Goal: Task Accomplishment & Management: Use online tool/utility

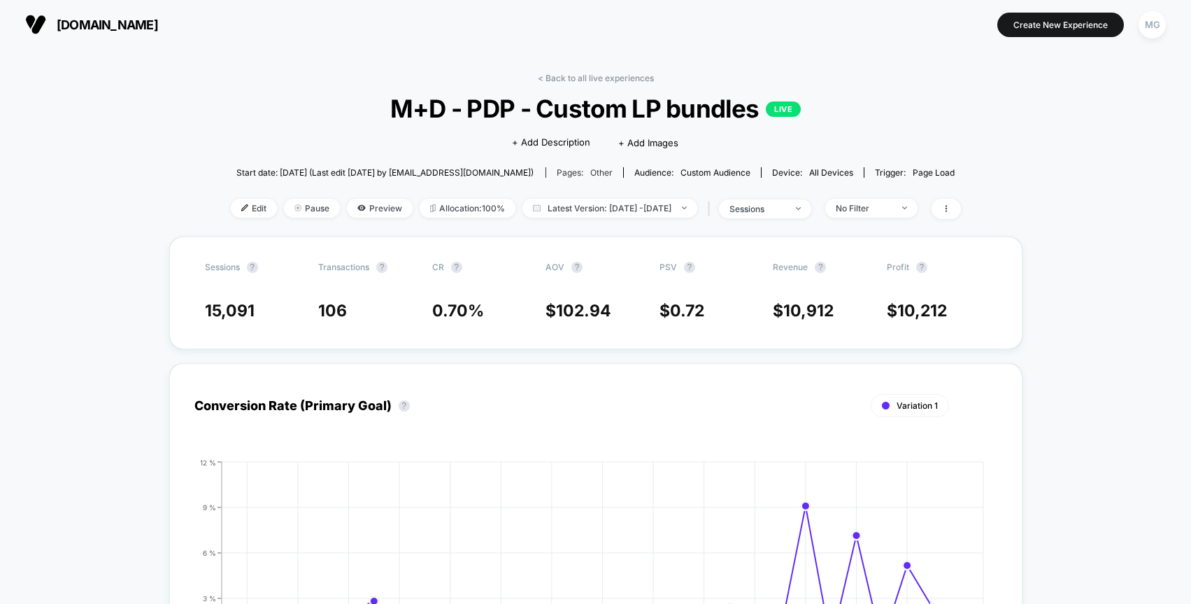
click at [599, 167] on span "other" at bounding box center [601, 172] width 22 height 10
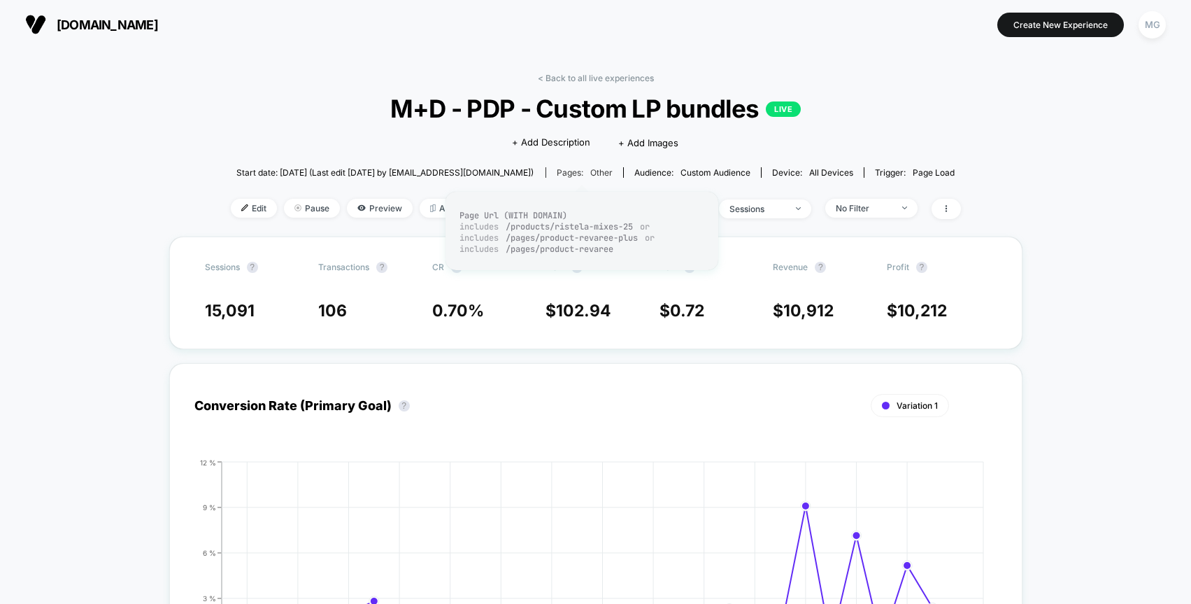
click at [593, 174] on span "other" at bounding box center [601, 172] width 22 height 10
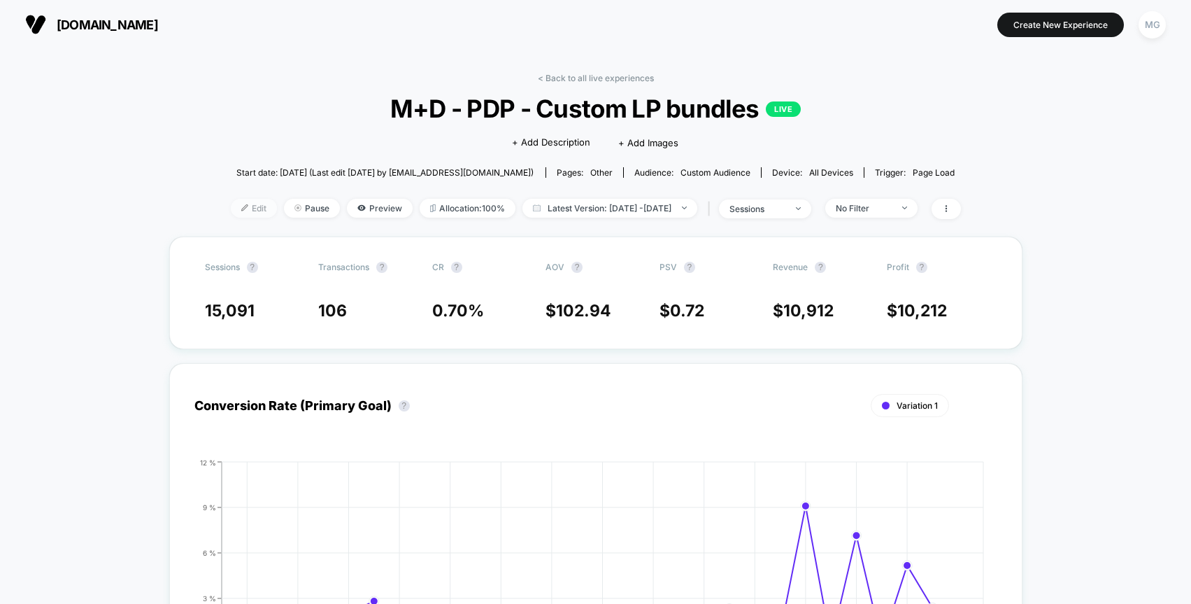
click at [233, 209] on span "Edit" at bounding box center [254, 208] width 46 height 19
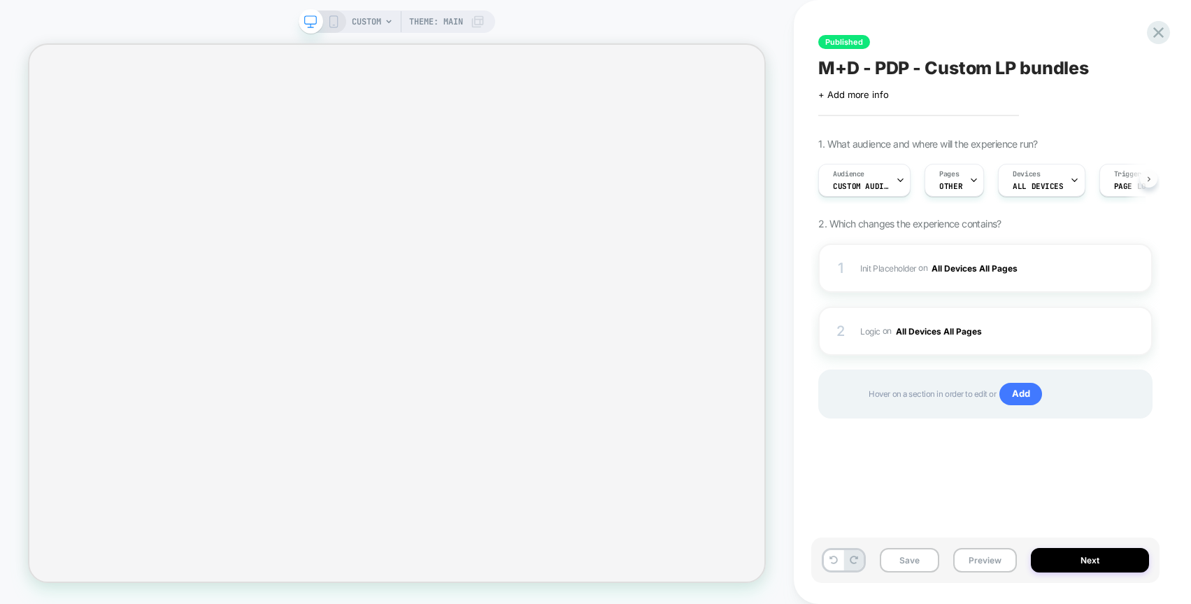
click at [1150, 184] on button at bounding box center [1148, 178] width 17 height 17
click at [1149, 178] on icon at bounding box center [1148, 178] width 3 height 5
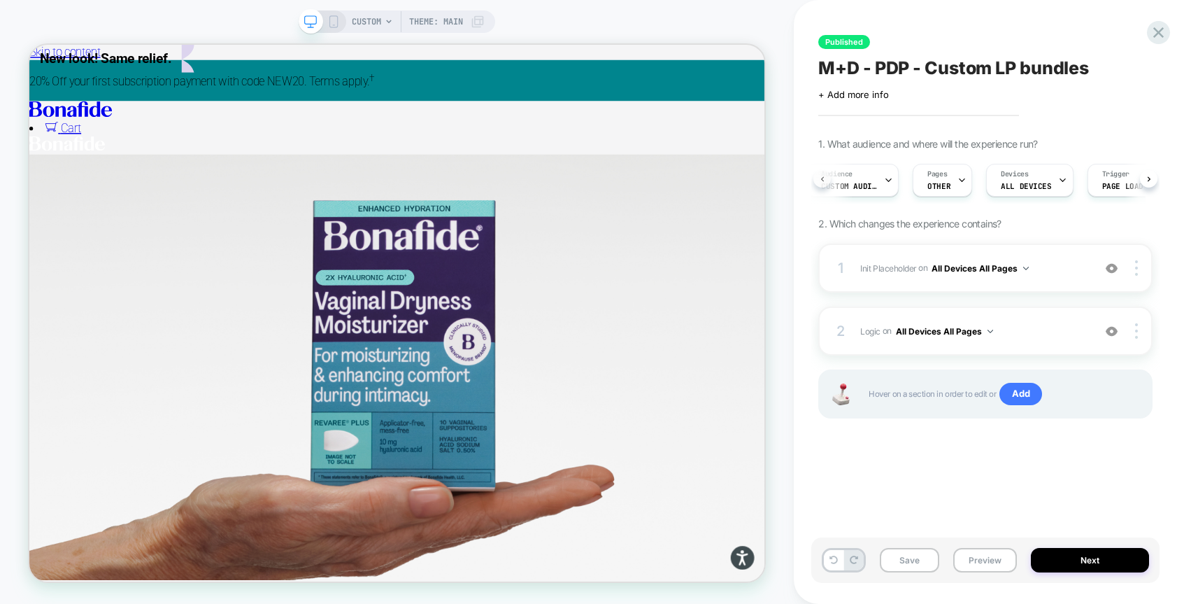
scroll to position [0, 3]
click at [876, 178] on div "Audience Custom Audience" at bounding box center [858, 179] width 84 height 31
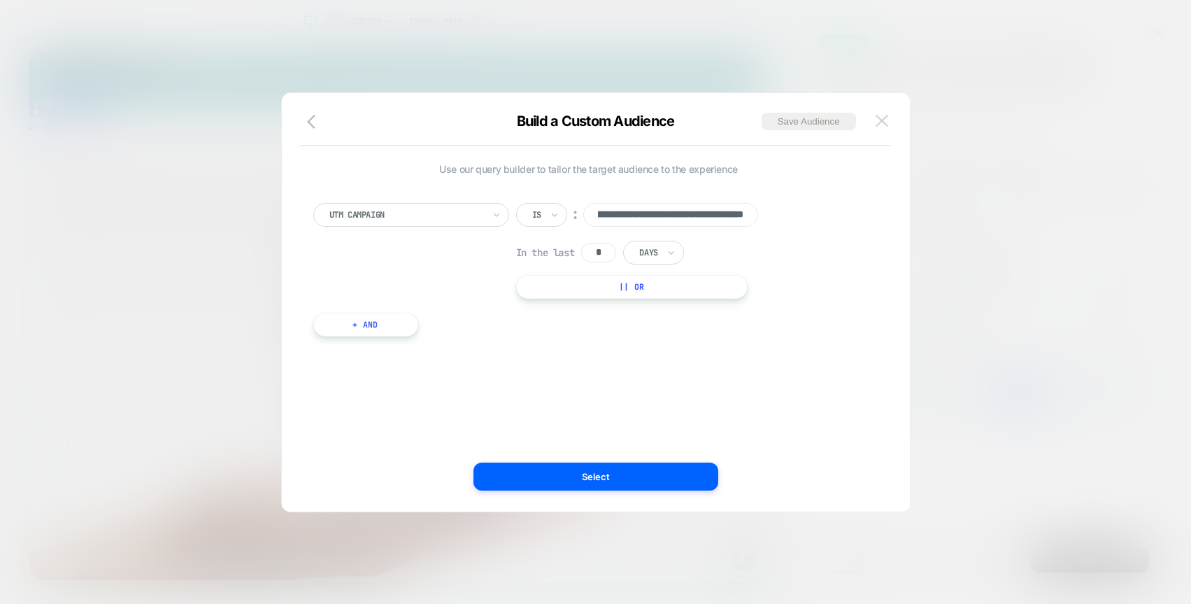
scroll to position [0, 0]
click at [886, 124] on img at bounding box center [882, 121] width 13 height 12
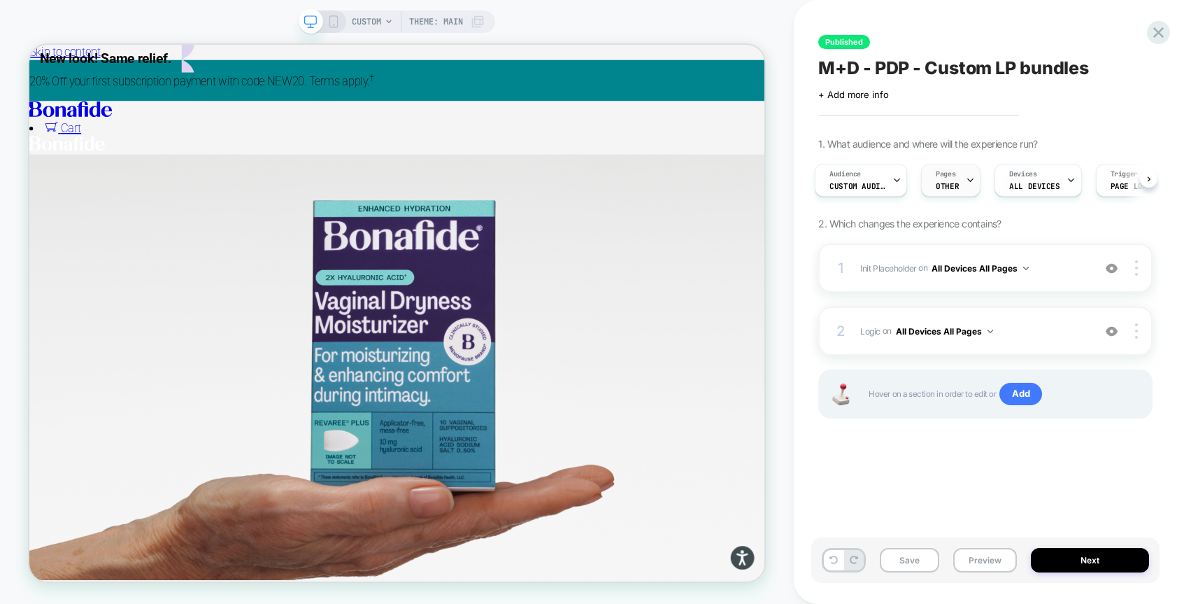
click at [954, 181] on span "OTHER" at bounding box center [947, 186] width 23 height 10
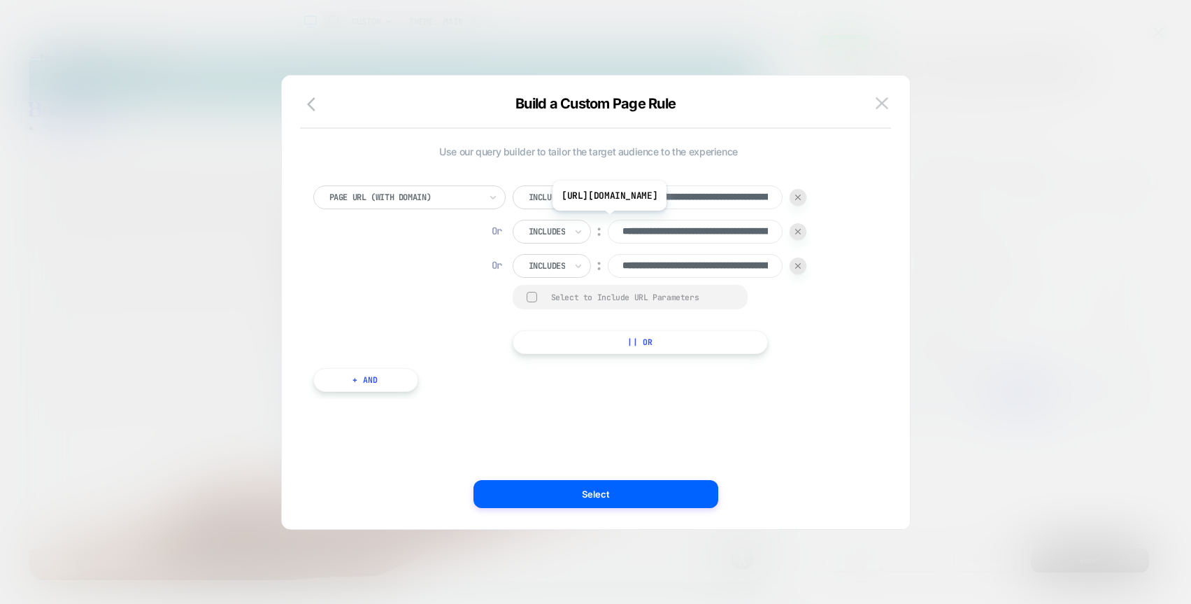
click at [735, 231] on input "**********" at bounding box center [695, 232] width 175 height 24
click at [692, 230] on input "**********" at bounding box center [695, 232] width 175 height 24
click at [715, 266] on input "**********" at bounding box center [695, 266] width 175 height 24
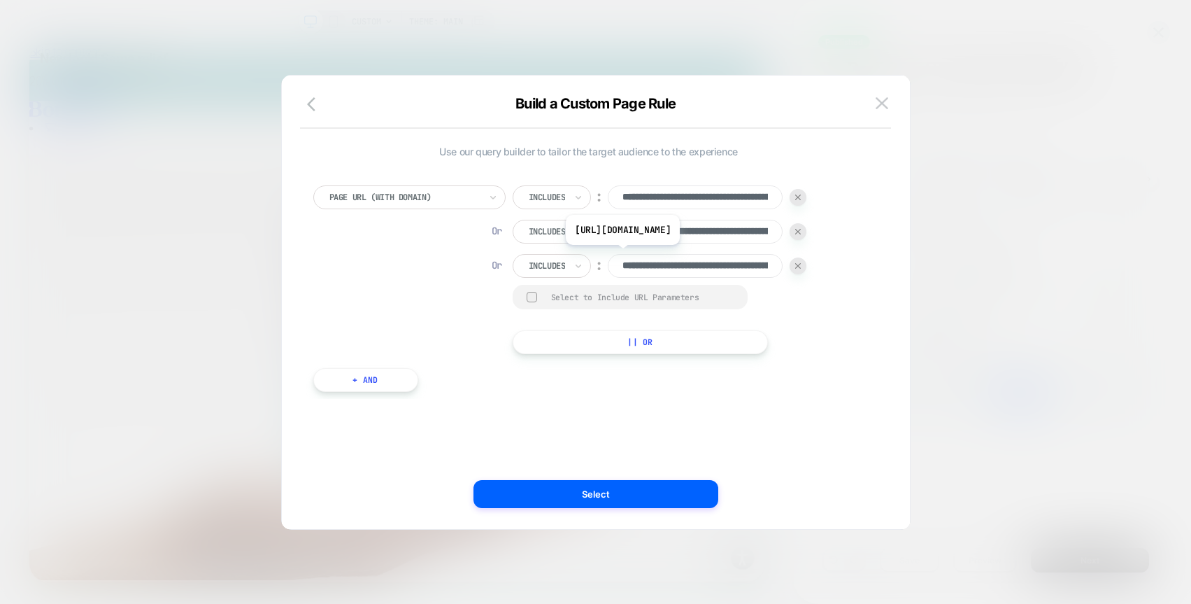
click at [715, 266] on input "**********" at bounding box center [695, 266] width 175 height 24
paste input
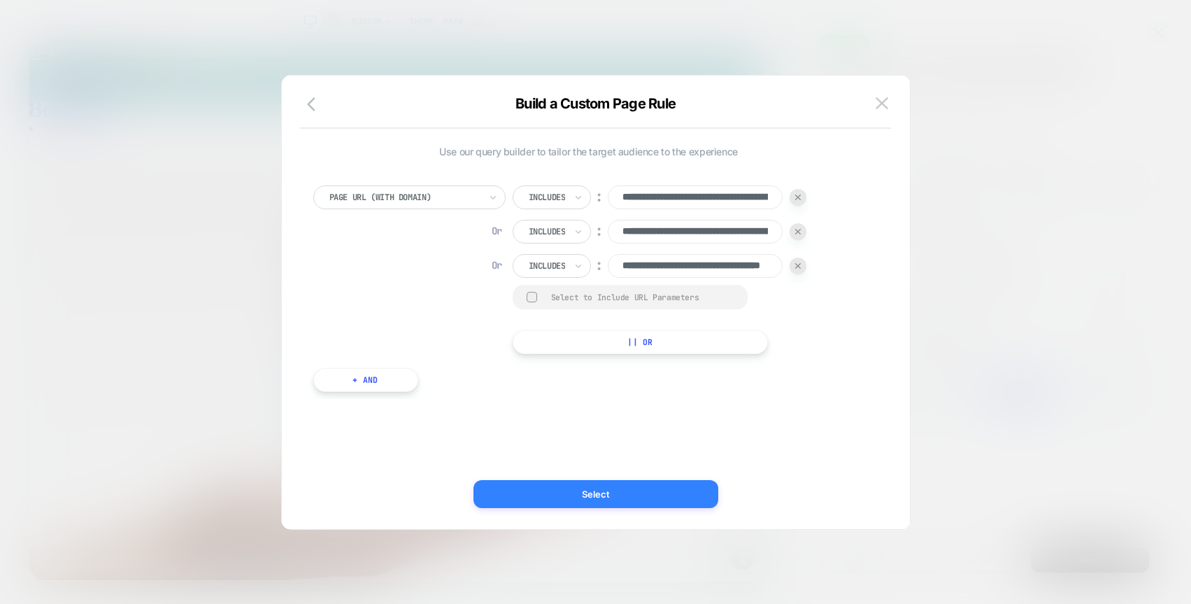
type input "**********"
click at [614, 492] on button "Select" at bounding box center [596, 494] width 245 height 28
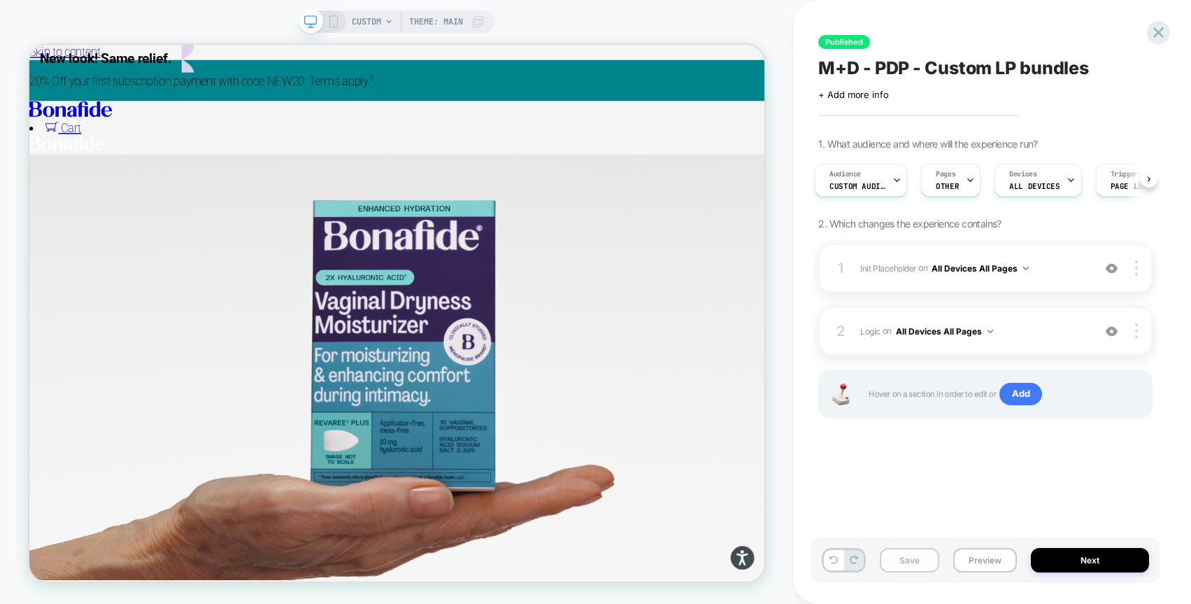
click at [925, 563] on button "Save" at bounding box center [909, 560] width 59 height 24
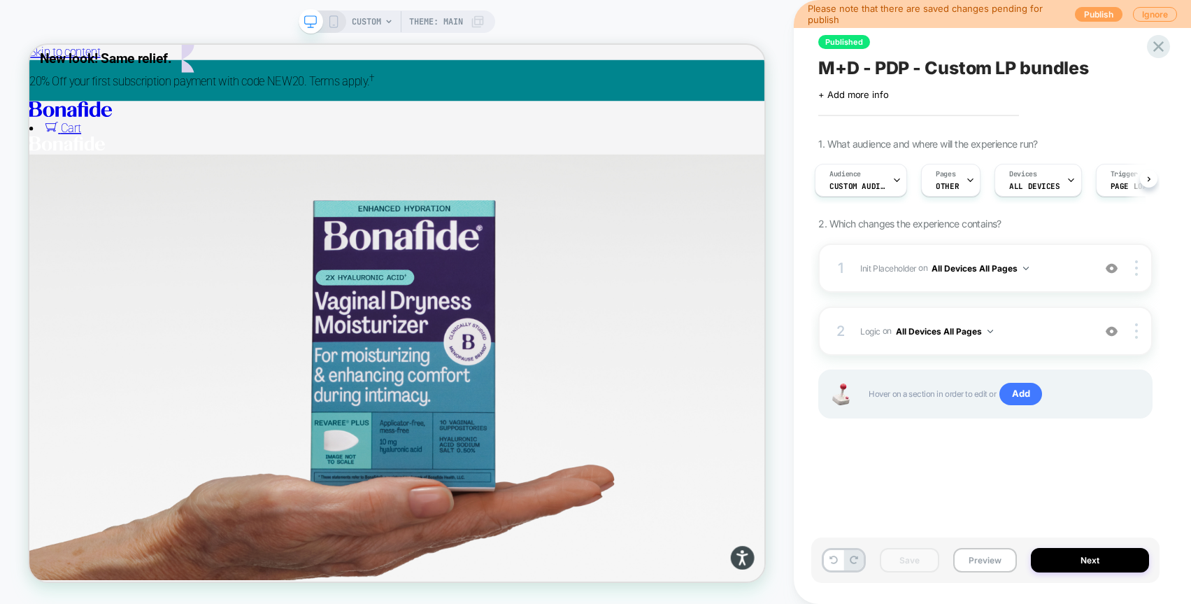
click at [1100, 15] on button "Publish" at bounding box center [1099, 14] width 48 height 15
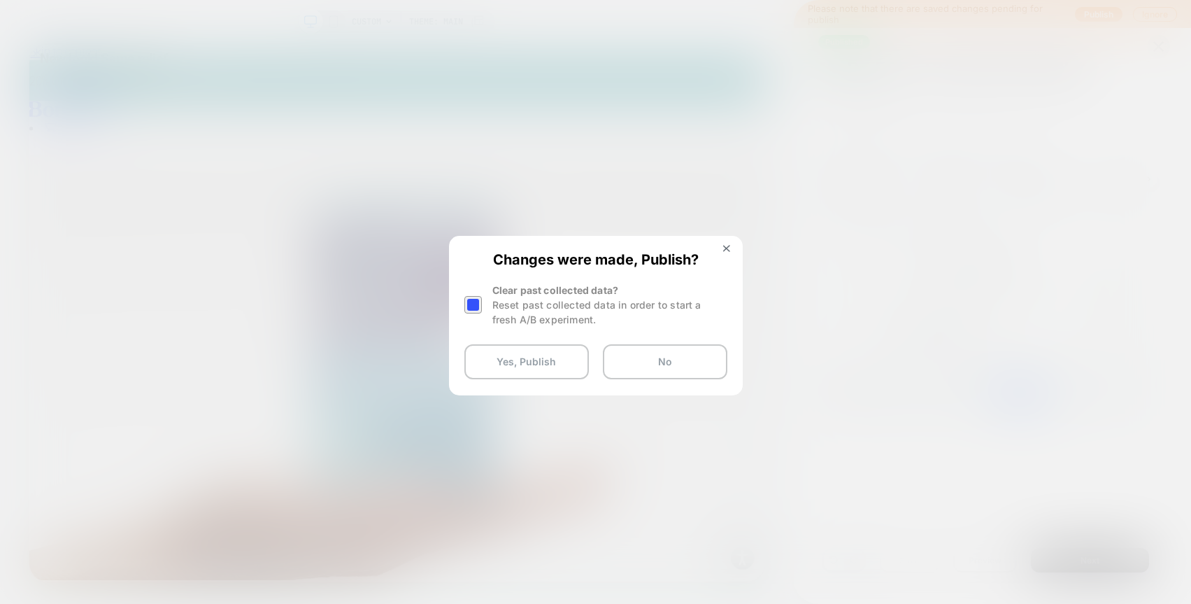
click at [473, 304] on div at bounding box center [473, 304] width 17 height 17
click at [474, 304] on div at bounding box center [473, 304] width 17 height 17
drag, startPoint x: 521, startPoint y: 363, endPoint x: 452, endPoint y: 406, distance: 81.7
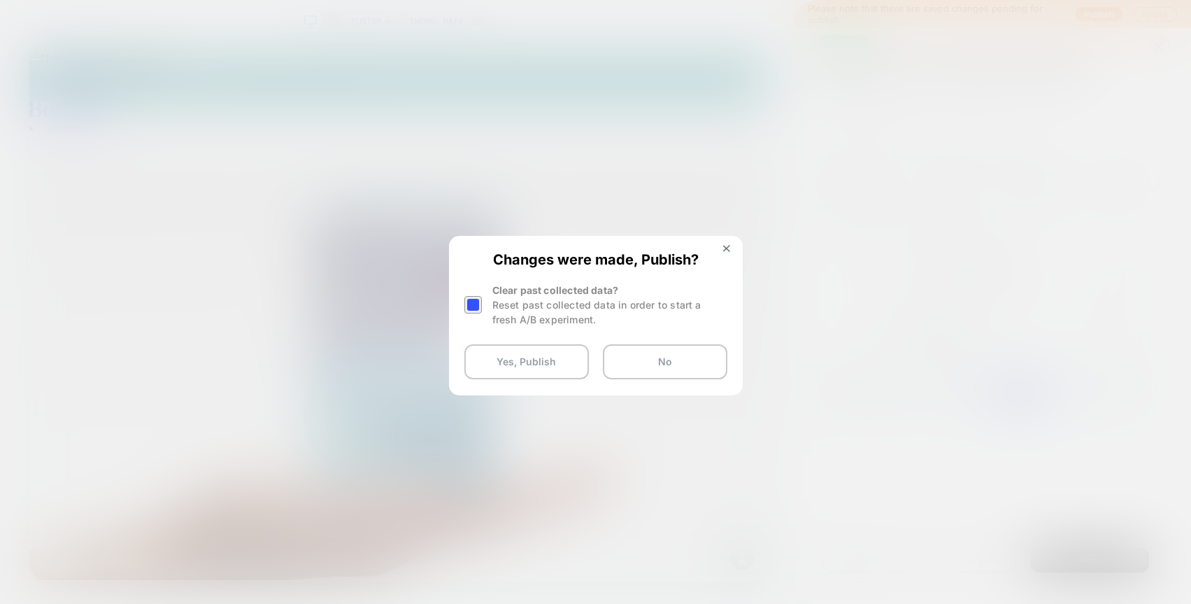
click at [521, 363] on button "Yes, Publish" at bounding box center [527, 361] width 125 height 35
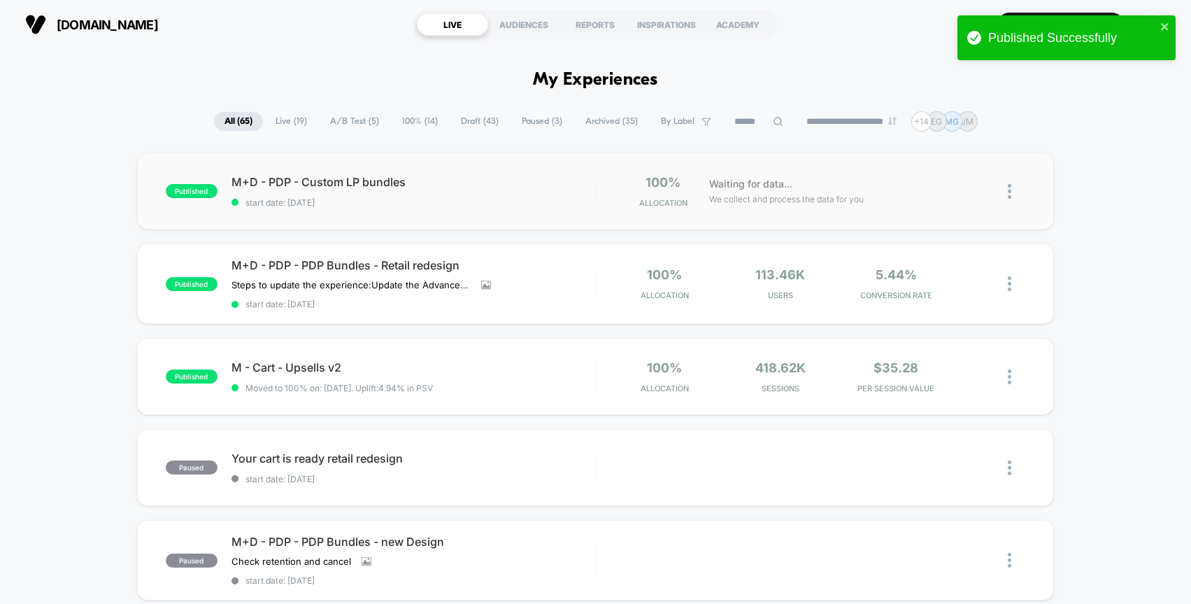
click at [1009, 190] on img at bounding box center [1009, 191] width 3 height 15
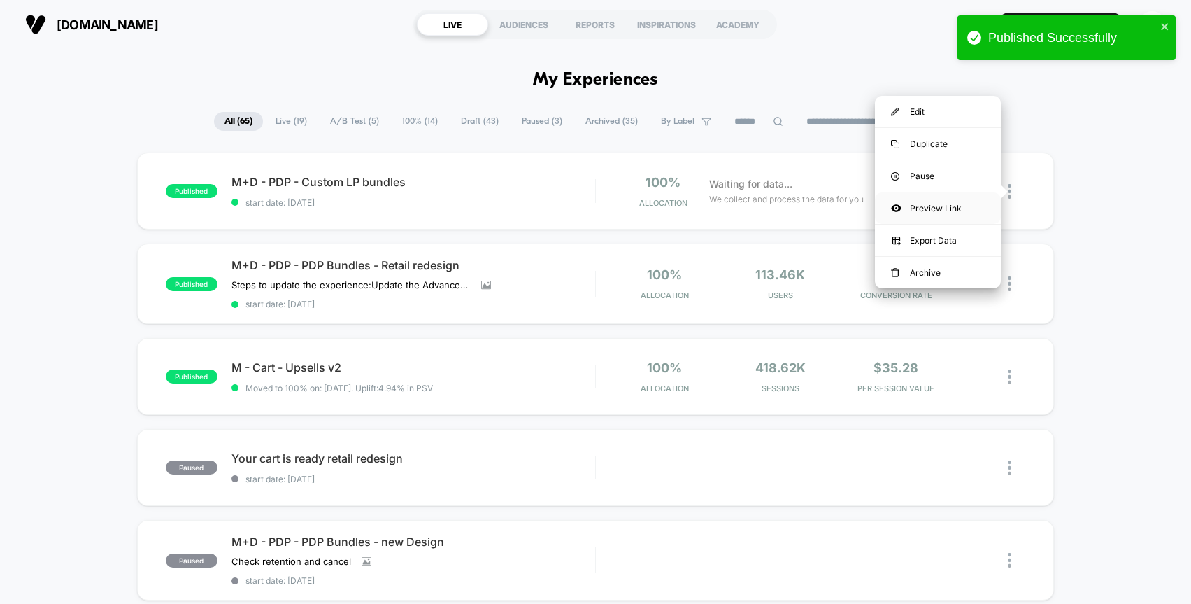
click at [944, 205] on div "Preview Link" at bounding box center [938, 207] width 126 height 31
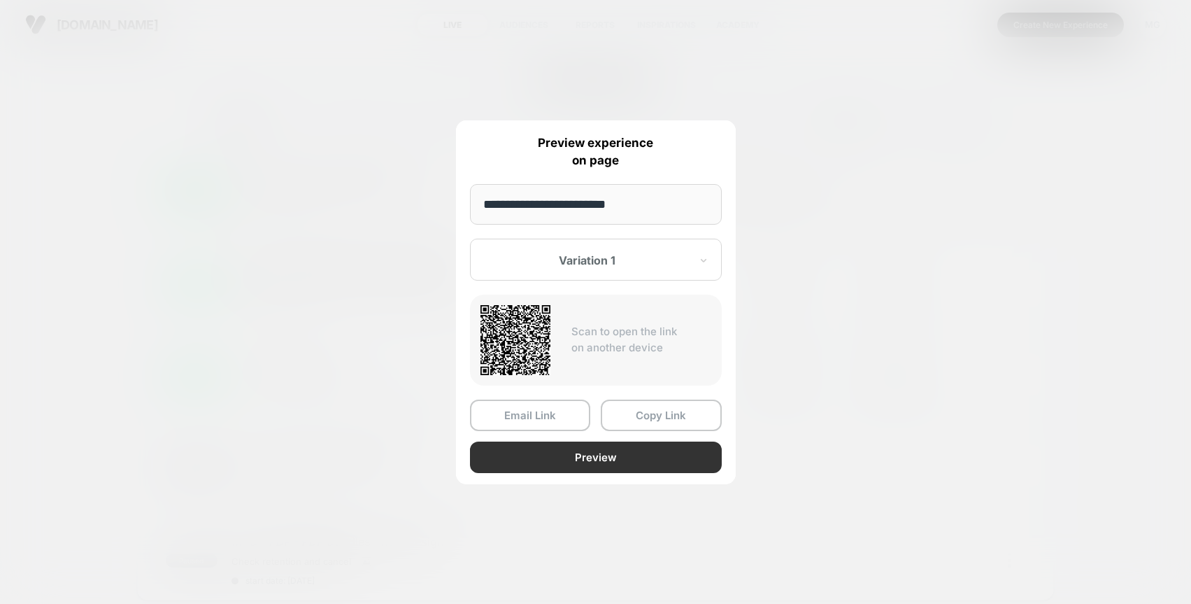
click at [572, 460] on button "Preview" at bounding box center [596, 456] width 252 height 31
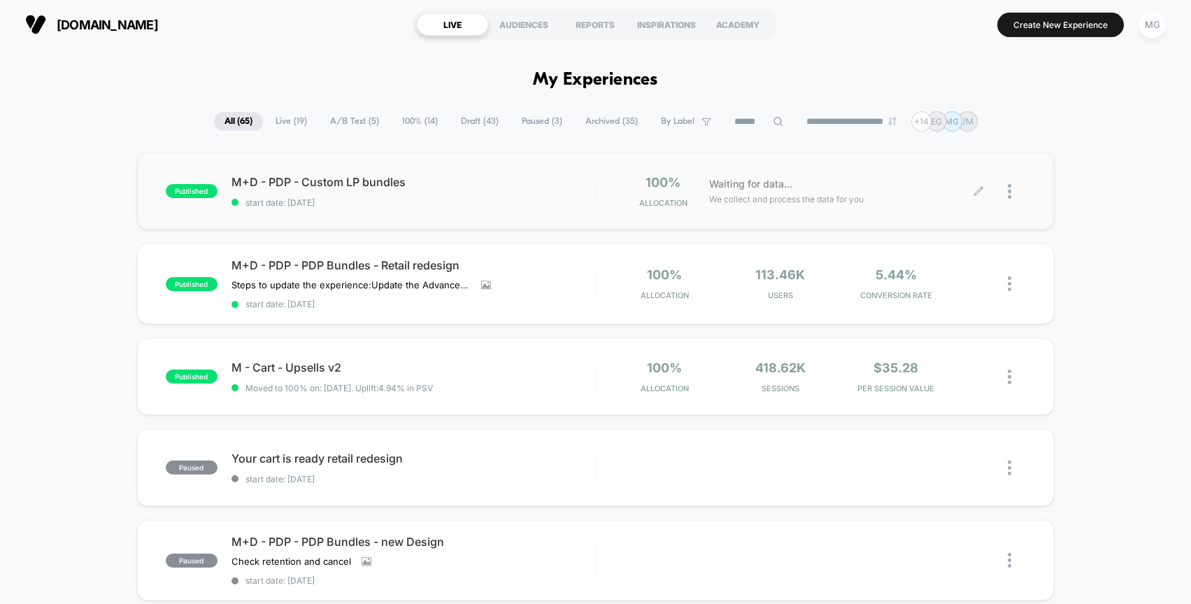
click at [490, 174] on div "published M+D - PDP - Custom LP bundles start date: [DATE] 100% Allocation Wait…" at bounding box center [595, 191] width 917 height 77
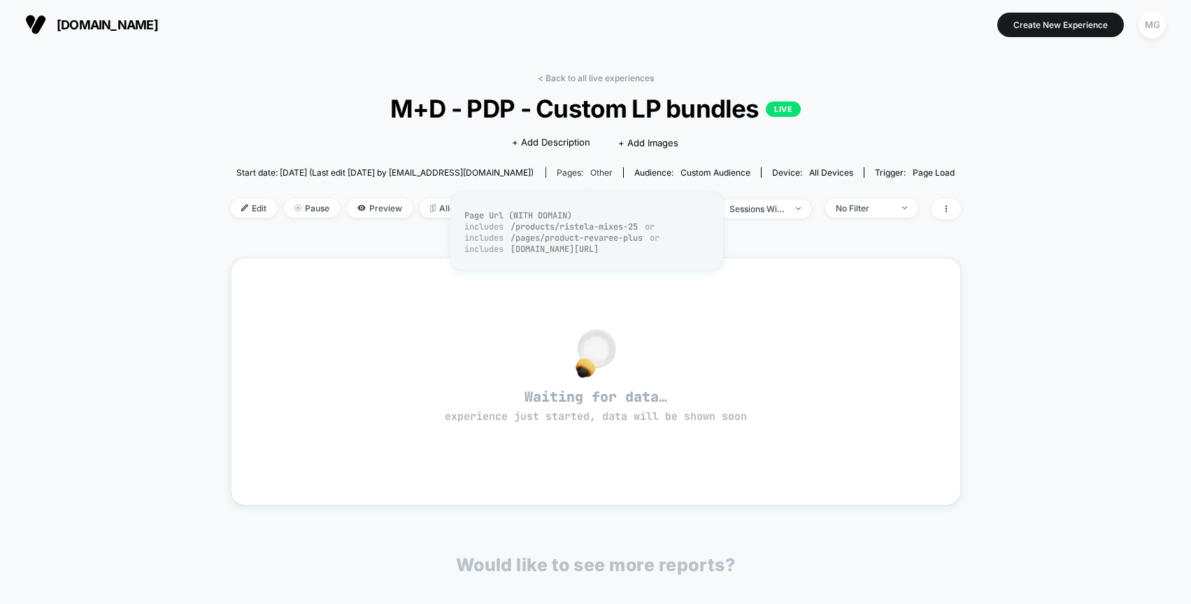
click at [583, 171] on div "Pages: other" at bounding box center [585, 172] width 56 height 10
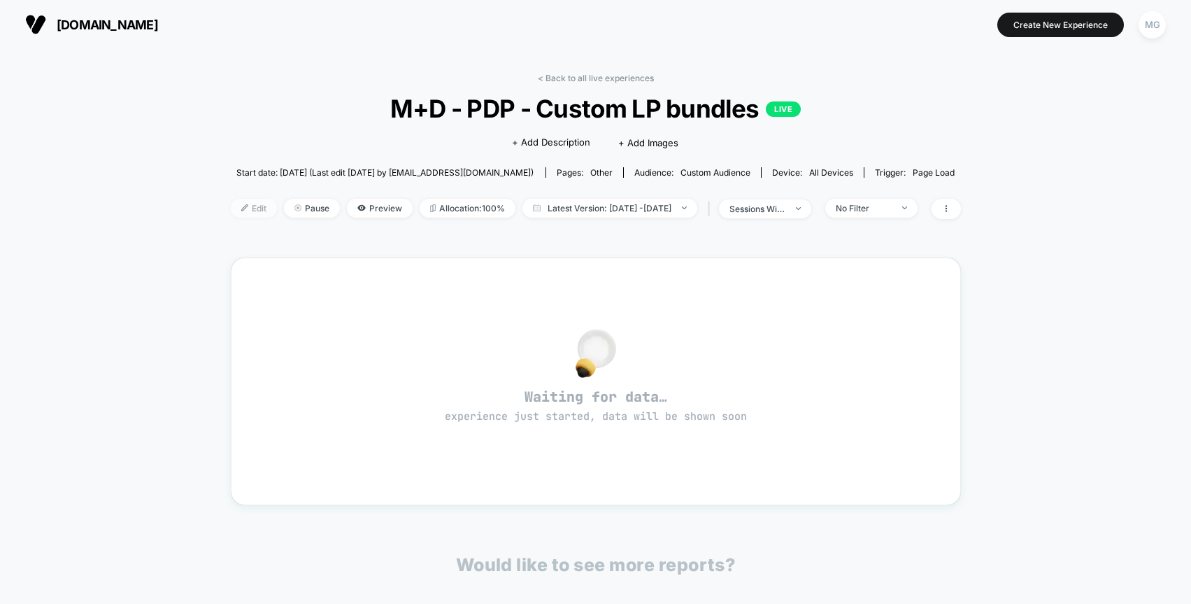
click at [234, 204] on span "Edit" at bounding box center [254, 208] width 46 height 19
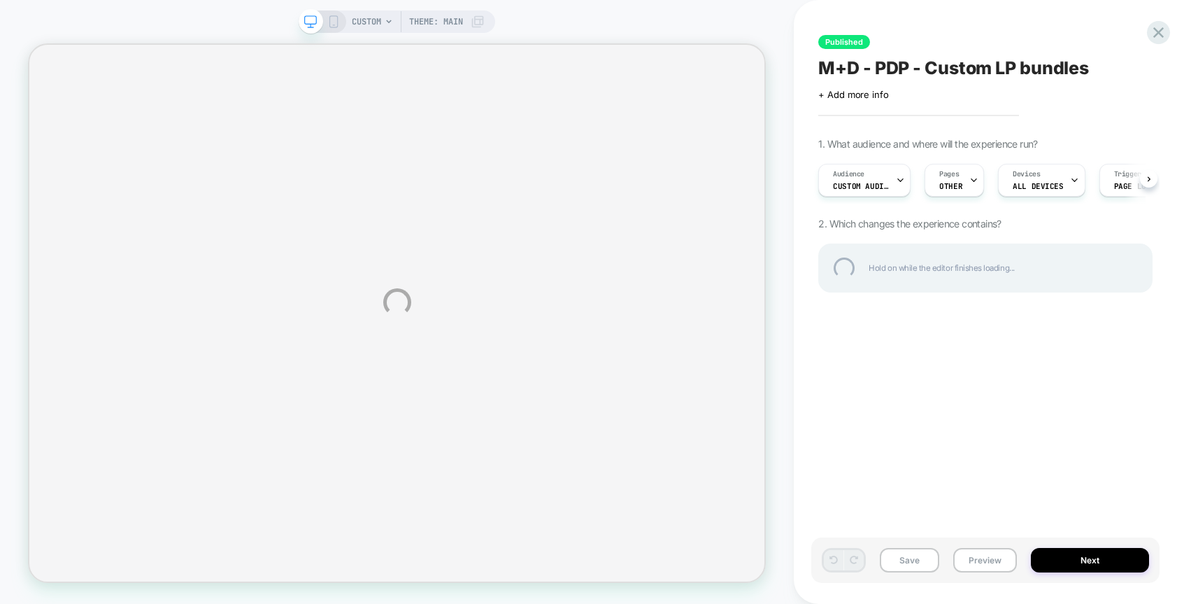
click at [948, 185] on div "CUSTOM Theme: MAIN Published M+D - PDP - Custom LP bundles Click to edit experi…" at bounding box center [595, 302] width 1191 height 604
click at [960, 184] on div "CUSTOM Theme: MAIN Published M+D - PDP - Custom LP bundles Click to edit experi…" at bounding box center [595, 302] width 1191 height 604
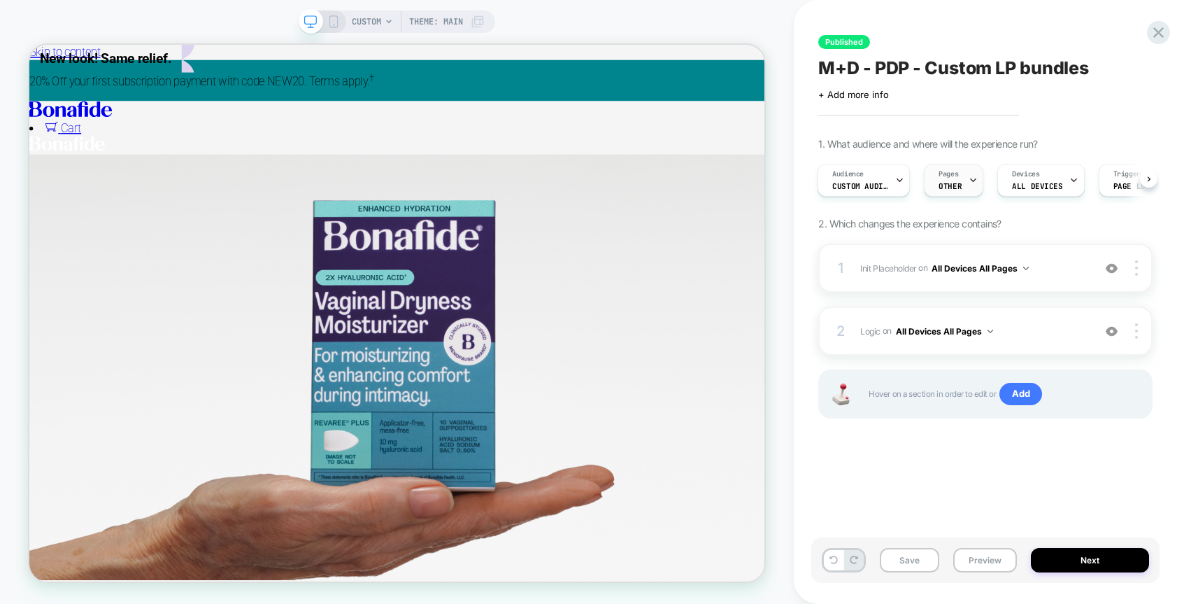
click at [960, 183] on span "OTHER" at bounding box center [950, 186] width 23 height 10
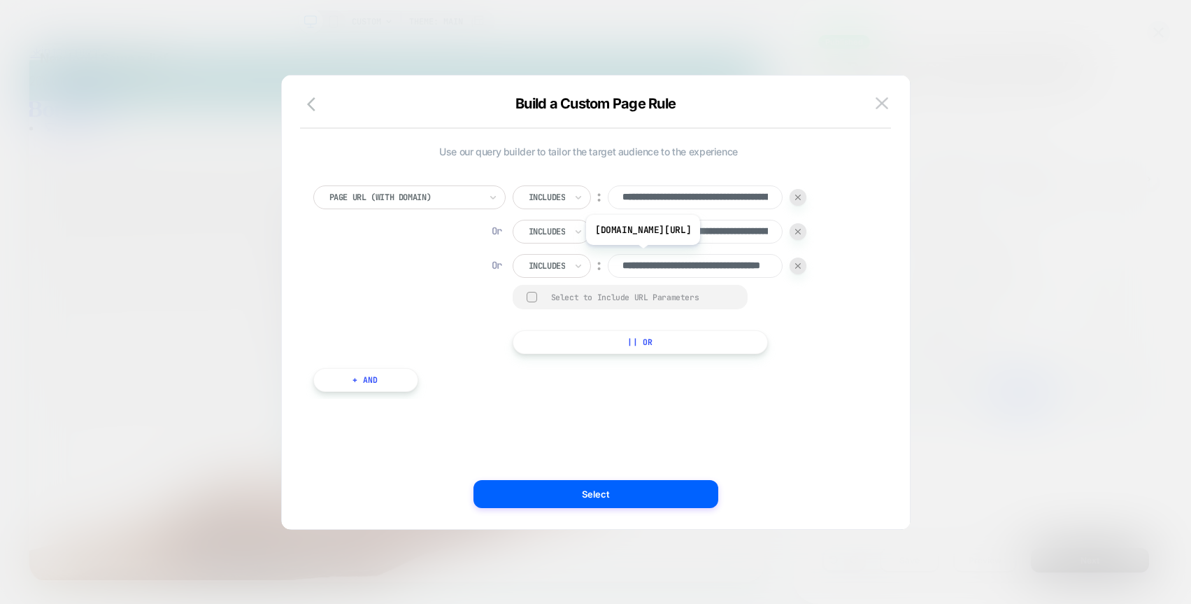
scroll to position [0, 84]
click at [707, 255] on input "**********" at bounding box center [695, 266] width 175 height 24
drag, startPoint x: 643, startPoint y: 263, endPoint x: 608, endPoint y: 264, distance: 35.0
click at [608, 264] on div "**********" at bounding box center [660, 266] width 295 height 24
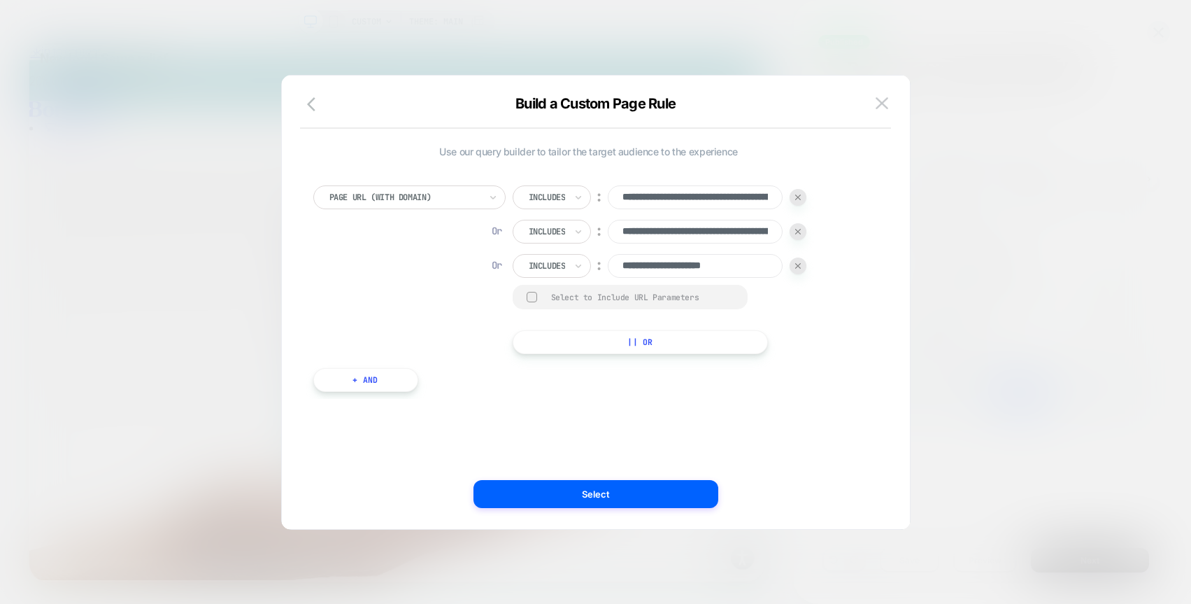
click at [697, 264] on input "**********" at bounding box center [695, 266] width 175 height 24
paste input "**********"
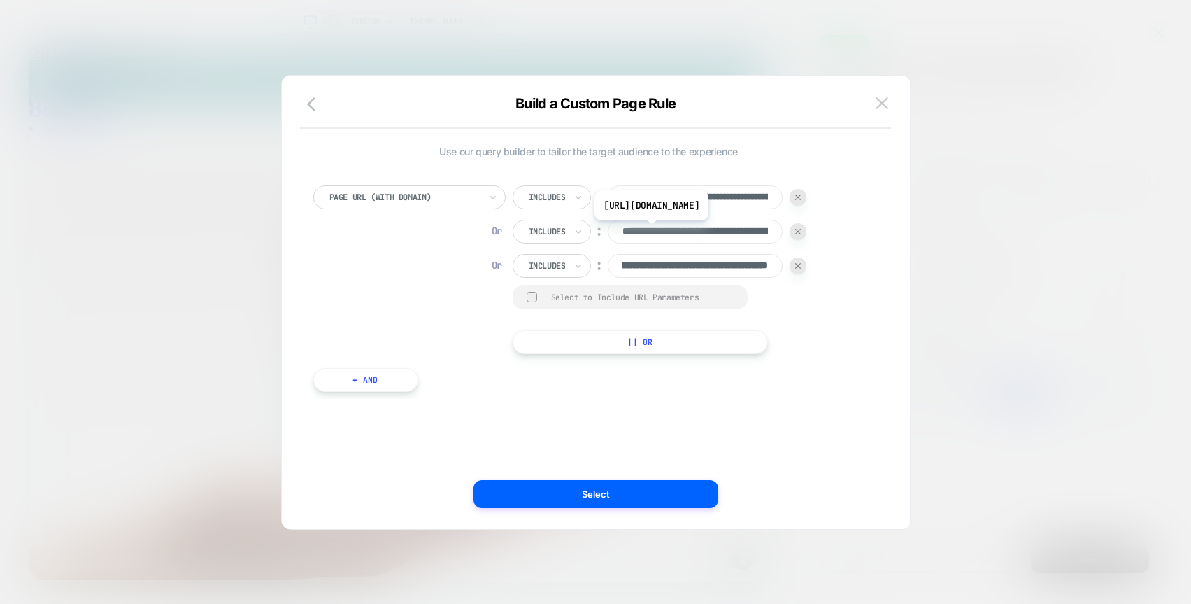
type input "**********"
click at [739, 231] on input "**********" at bounding box center [695, 232] width 175 height 24
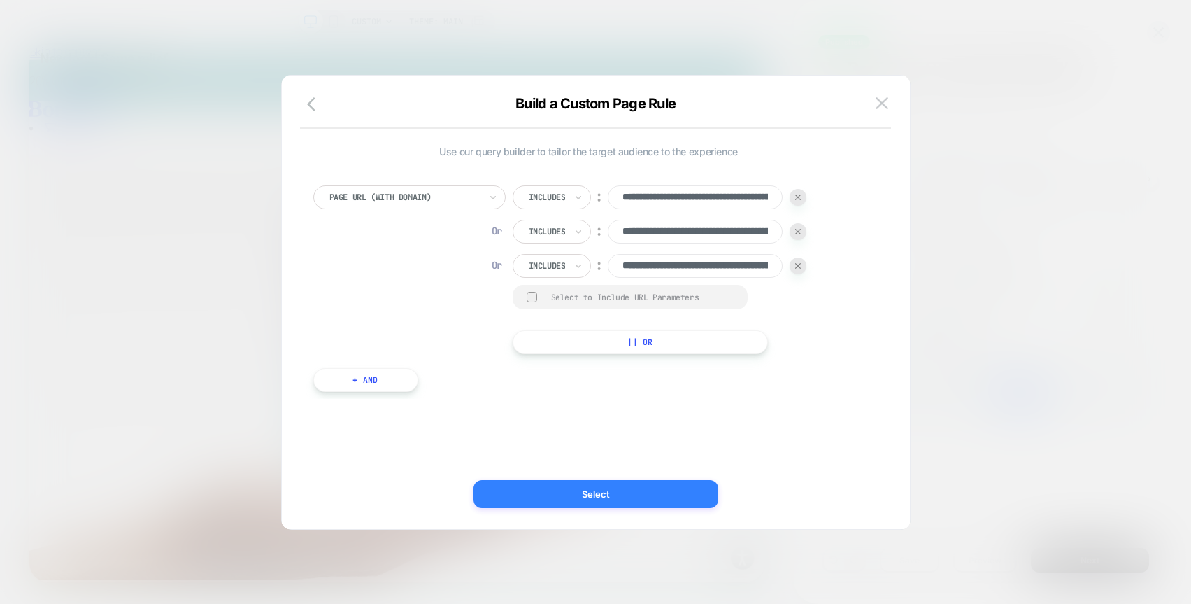
click at [630, 488] on button "Select" at bounding box center [596, 494] width 245 height 28
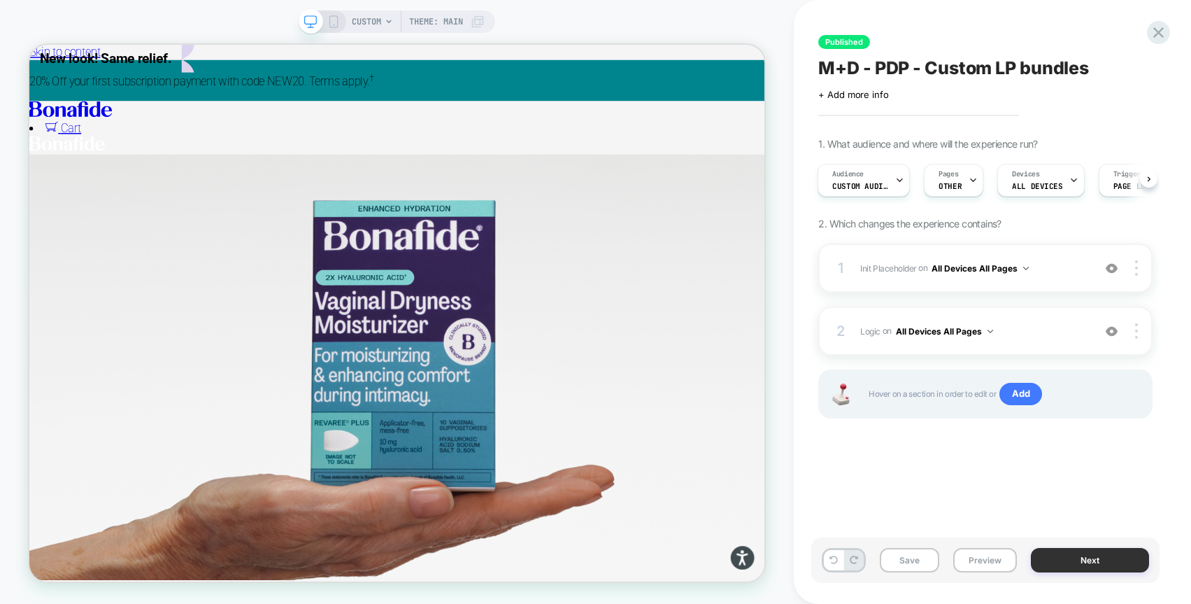
click at [1090, 558] on button "Next" at bounding box center [1090, 560] width 118 height 24
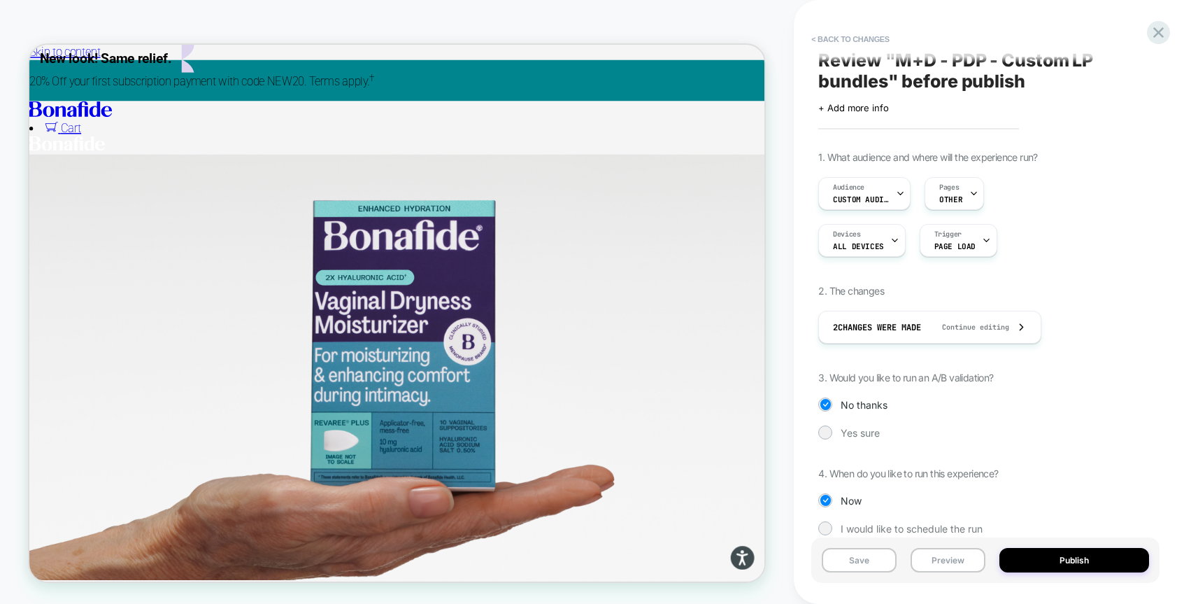
scroll to position [30, 0]
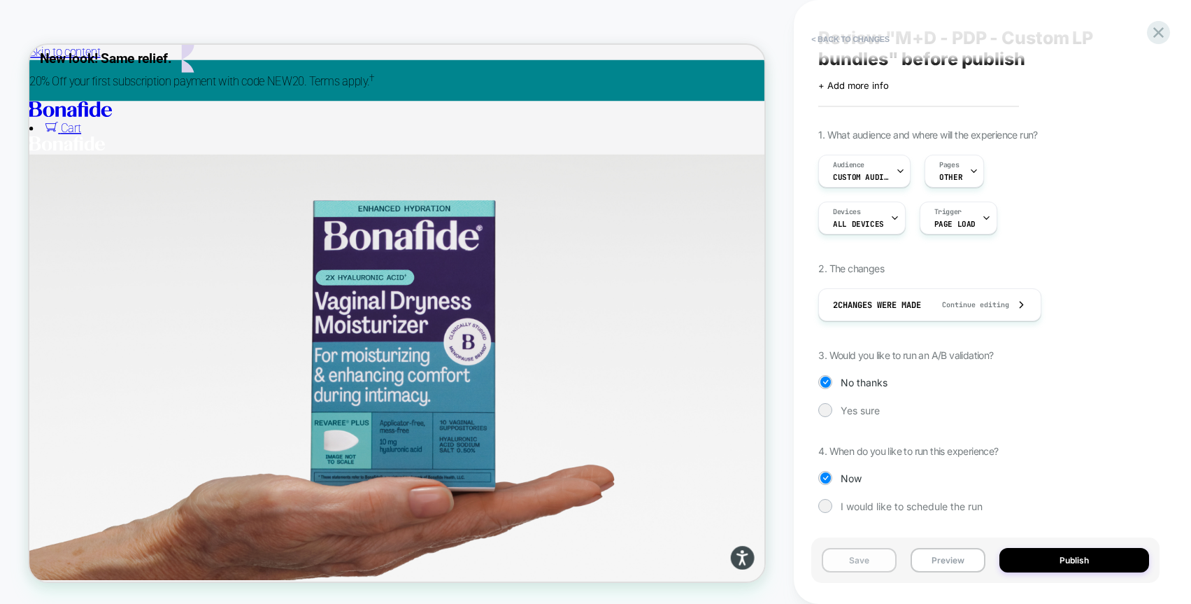
click at [851, 562] on button "Save" at bounding box center [859, 560] width 75 height 24
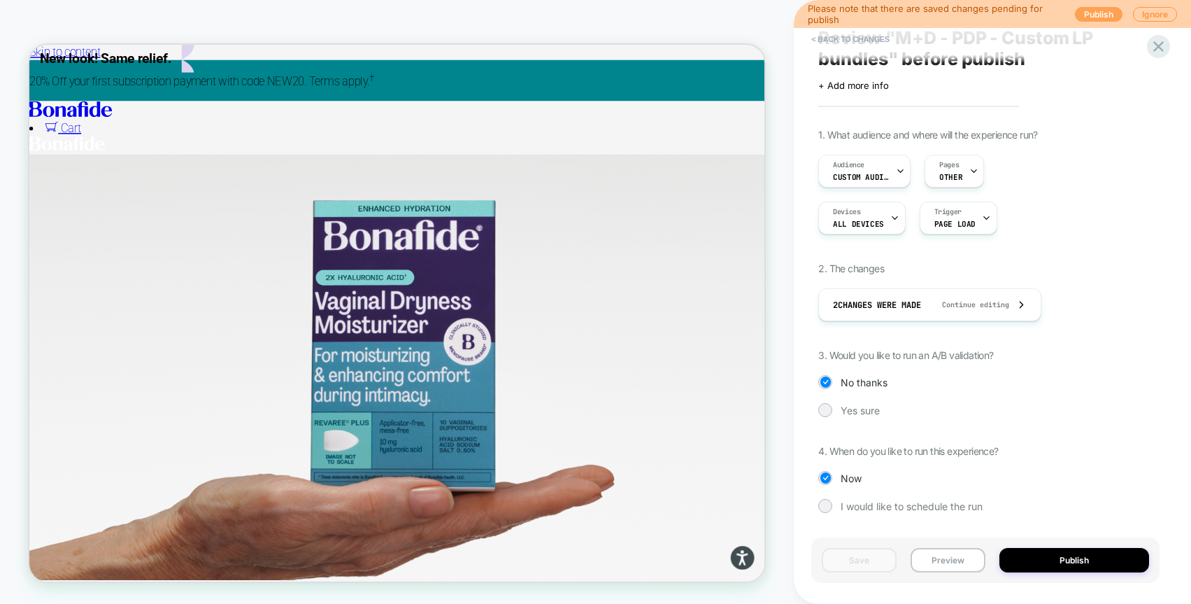
click at [1100, 11] on button "Publish" at bounding box center [1099, 14] width 48 height 15
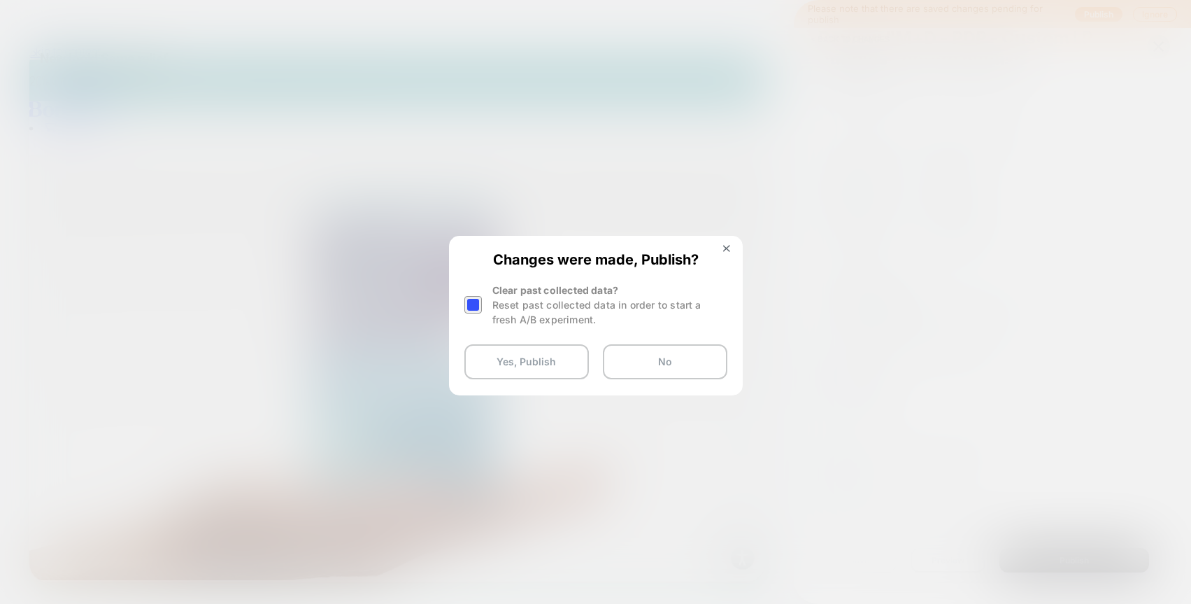
click at [480, 305] on div at bounding box center [473, 304] width 17 height 17
click at [509, 355] on button "Yes, Publish" at bounding box center [527, 361] width 125 height 35
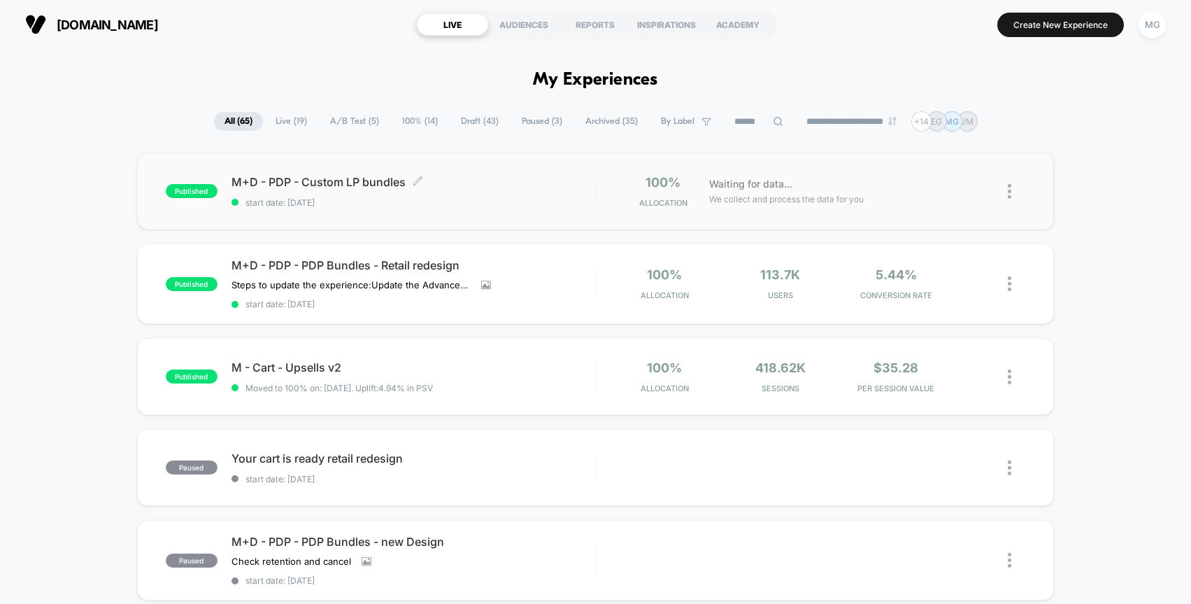
click at [521, 194] on div "M+D - PDP - Custom LP bundles Click to edit experience details Click to edit ex…" at bounding box center [414, 191] width 364 height 33
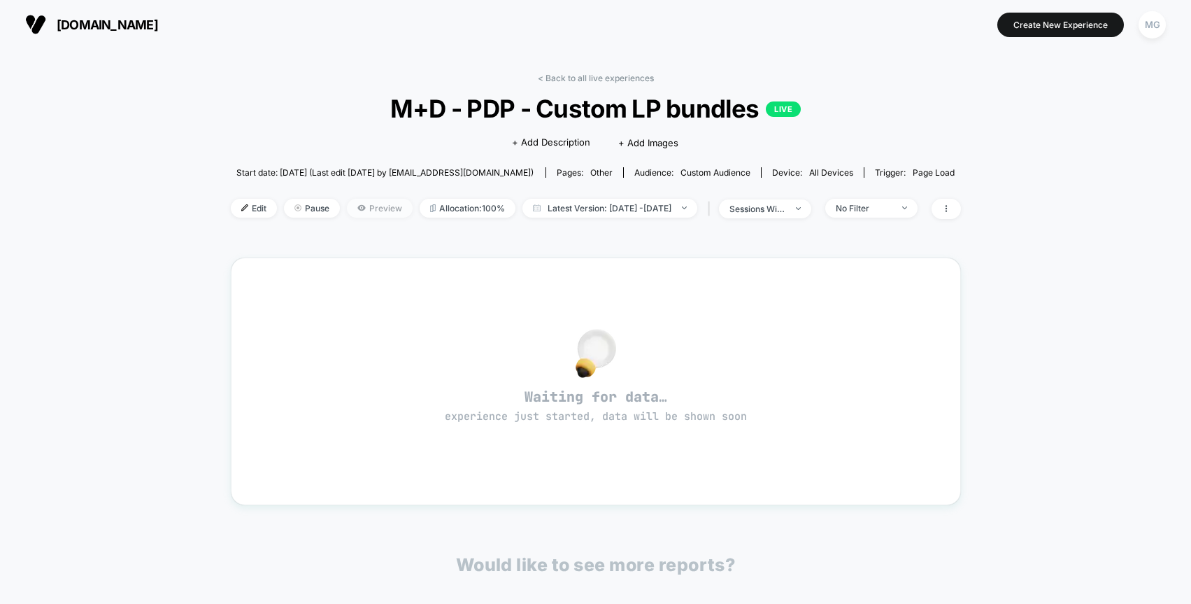
click at [347, 213] on span "Preview" at bounding box center [380, 208] width 66 height 19
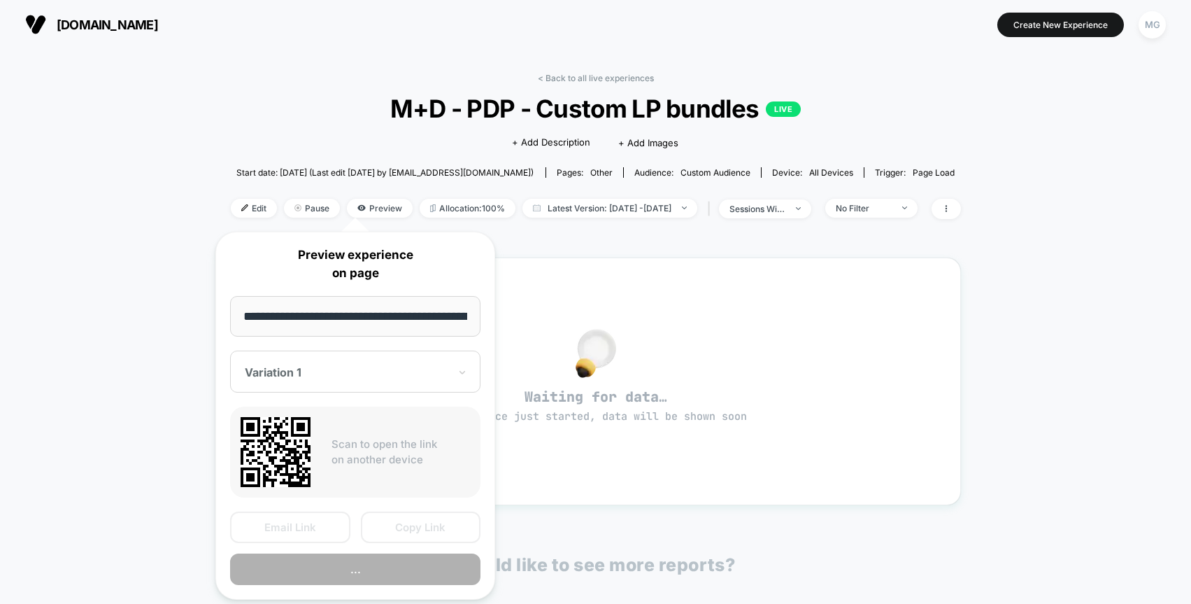
scroll to position [0, 73]
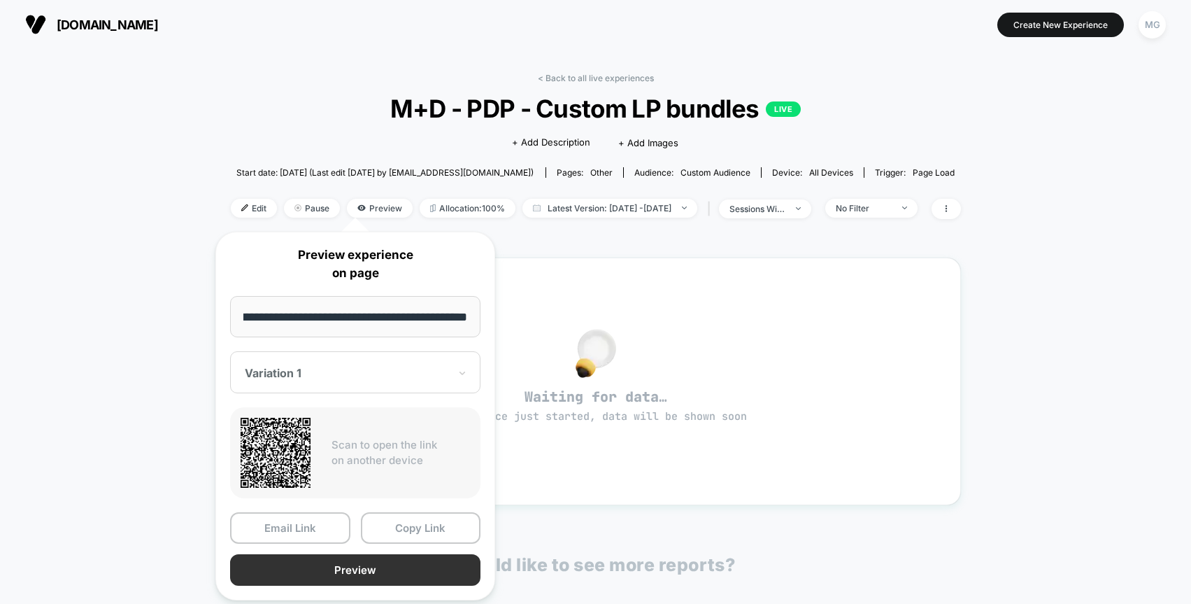
click at [356, 570] on button "Preview" at bounding box center [355, 569] width 250 height 31
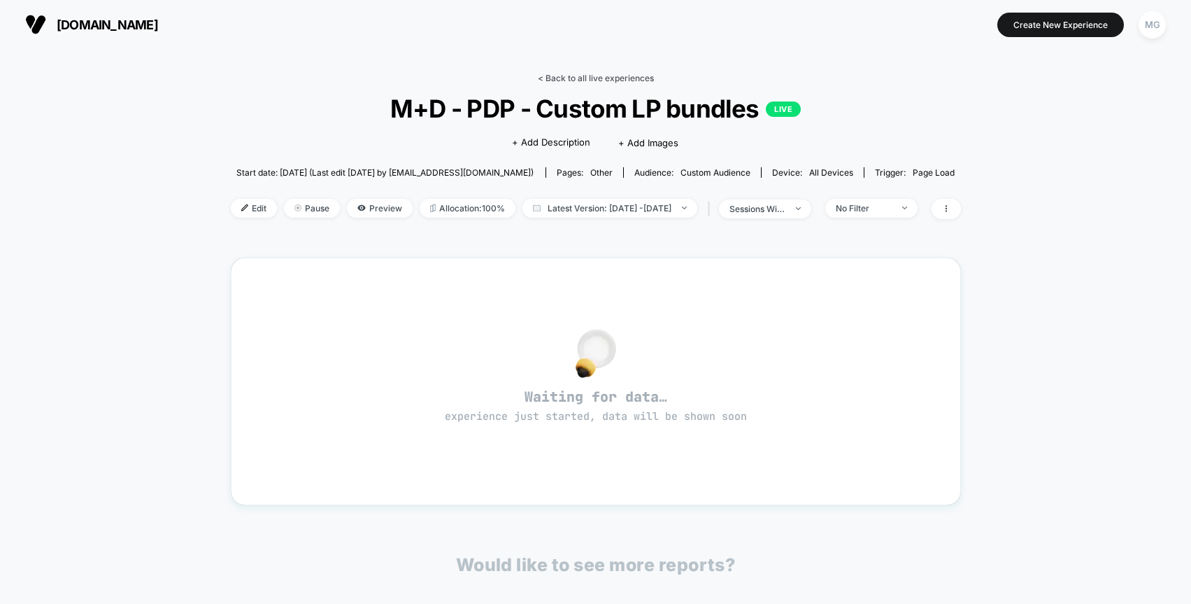
drag, startPoint x: 594, startPoint y: 68, endPoint x: 589, endPoint y: 83, distance: 15.5
click at [593, 69] on div "< Back to all live experiences M+D - PDP - Custom LP bundles LIVE Click to edit…" at bounding box center [596, 425] width 730 height 725
click at [591, 76] on link "< Back to all live experiences" at bounding box center [596, 78] width 116 height 10
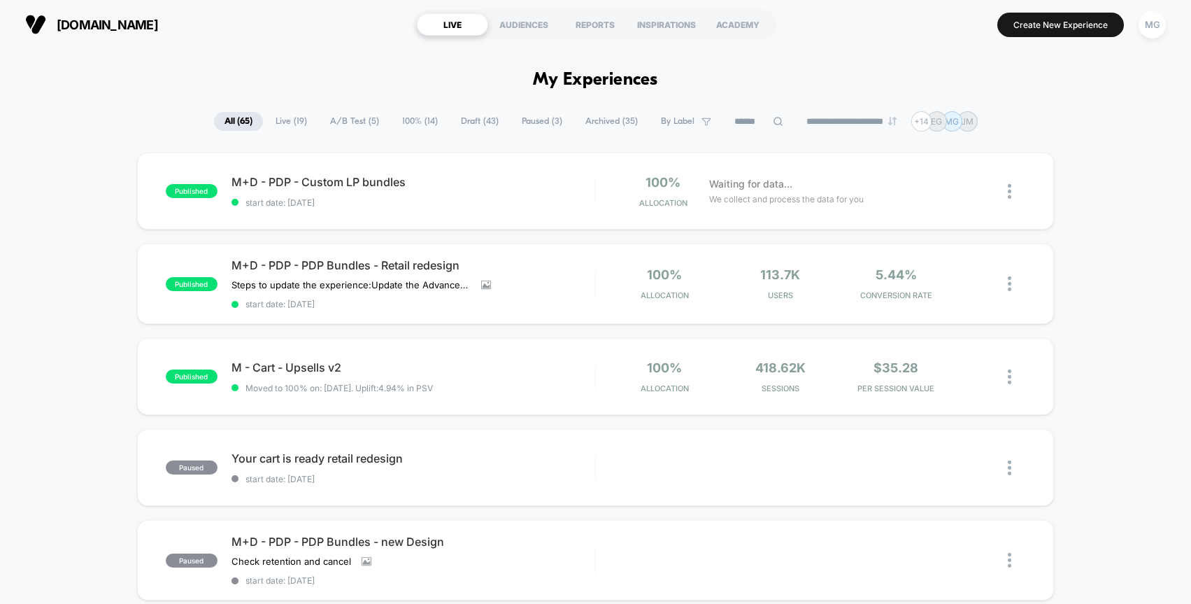
click at [525, 121] on span "Paused ( 3 )" at bounding box center [542, 121] width 62 height 19
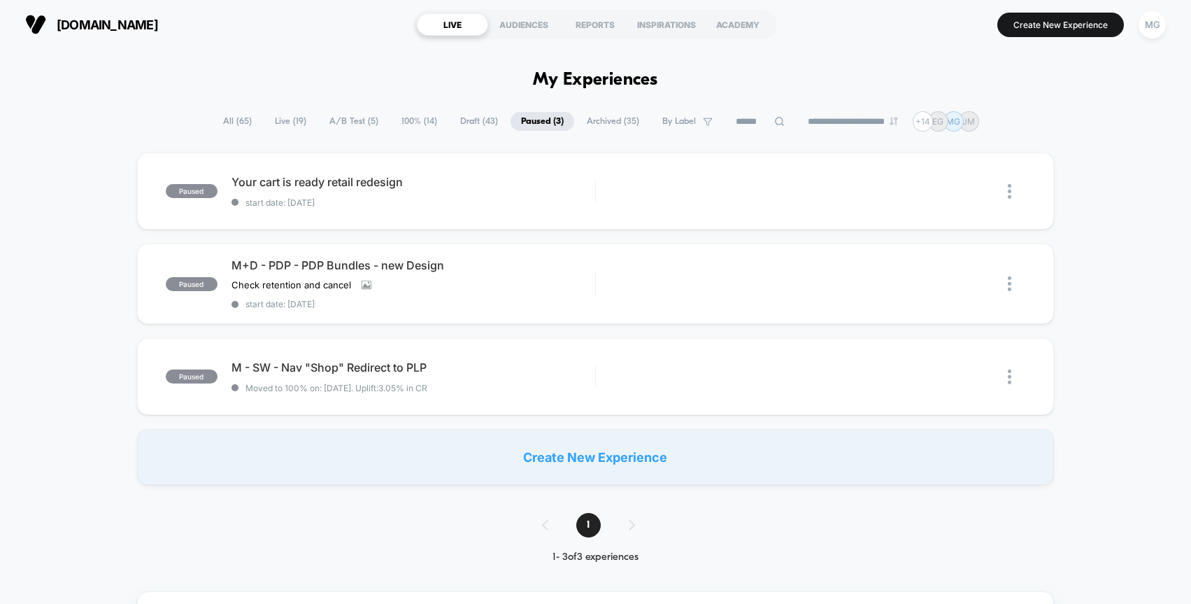
click at [586, 120] on span "Archived ( 35 )" at bounding box center [612, 121] width 73 height 19
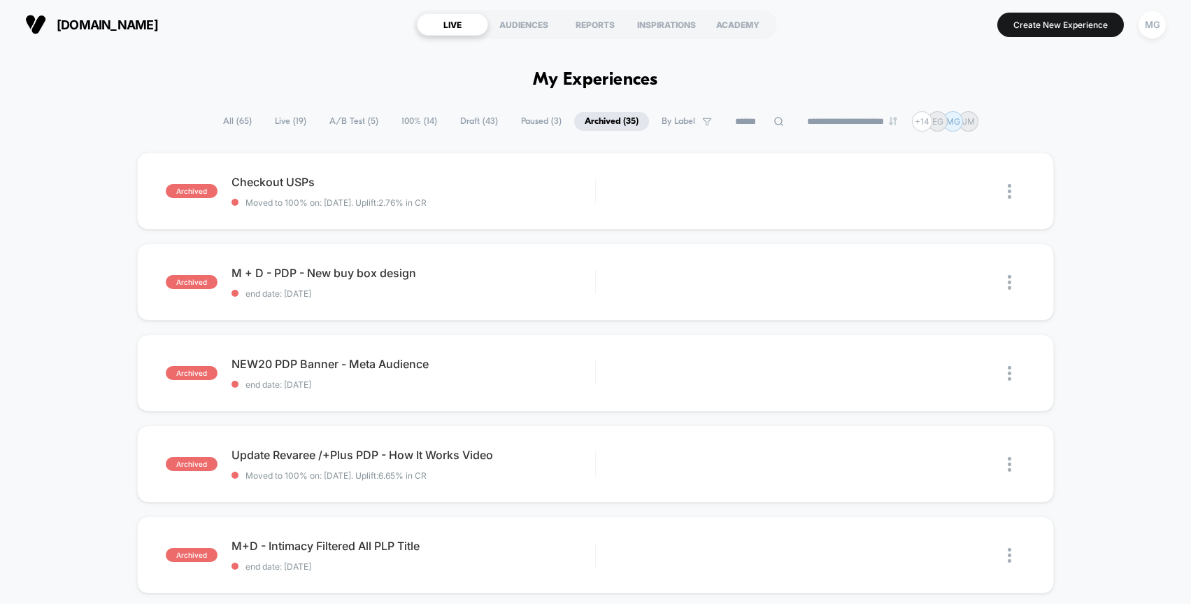
click at [465, 120] on span "Draft ( 43 )" at bounding box center [479, 121] width 59 height 19
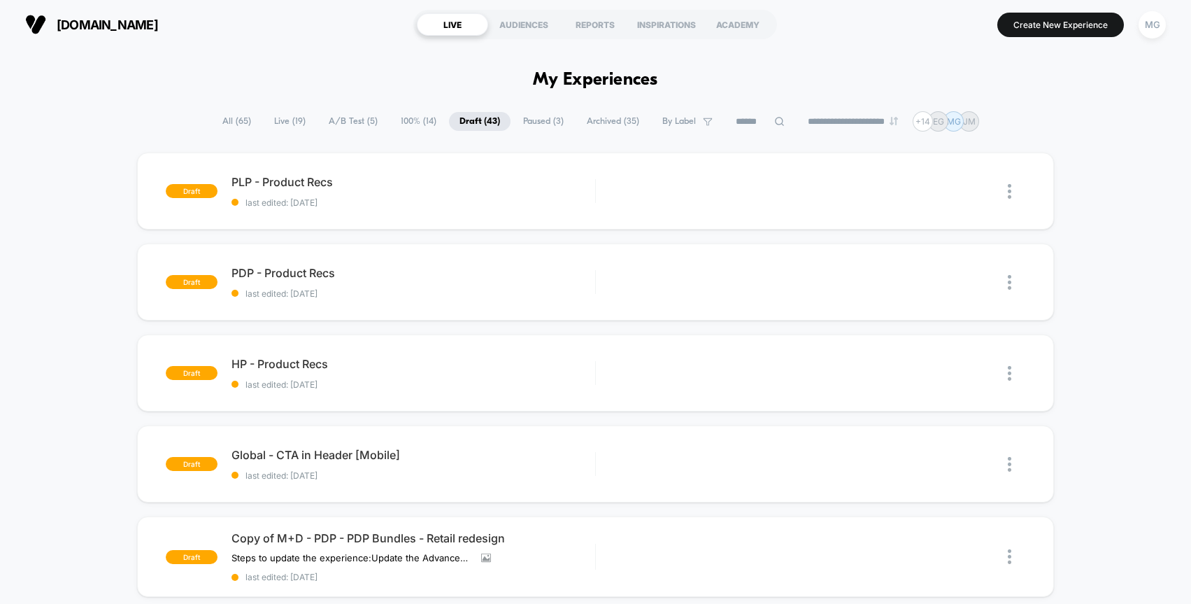
click at [351, 119] on span "A/B Test ( 5 )" at bounding box center [353, 121] width 70 height 19
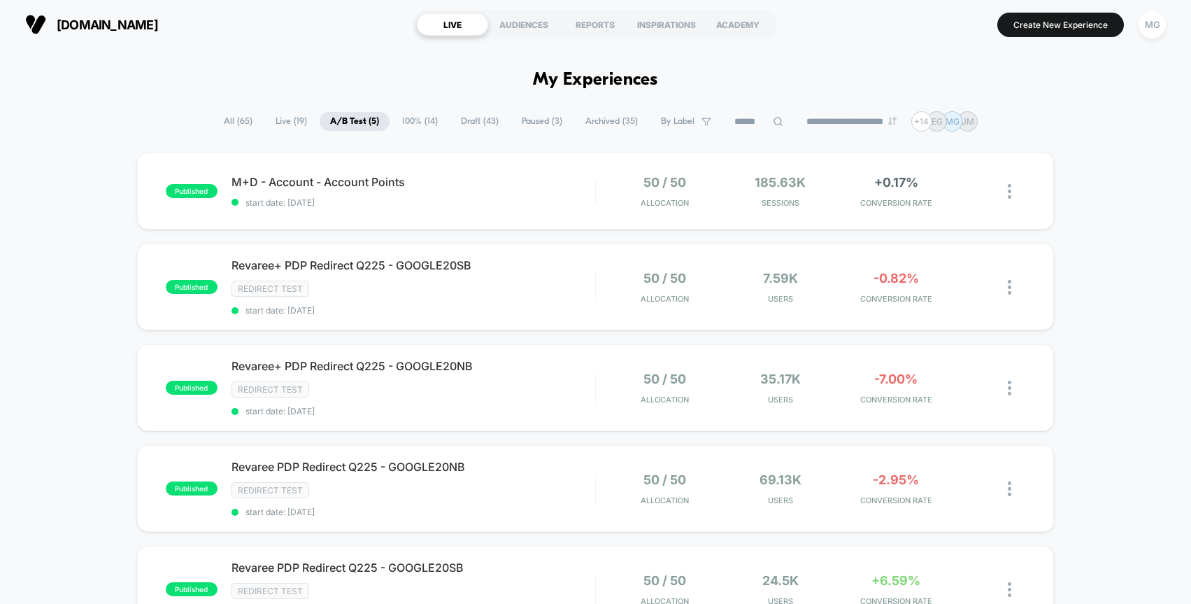
click at [397, 120] on span "100% ( 14 )" at bounding box center [420, 121] width 57 height 19
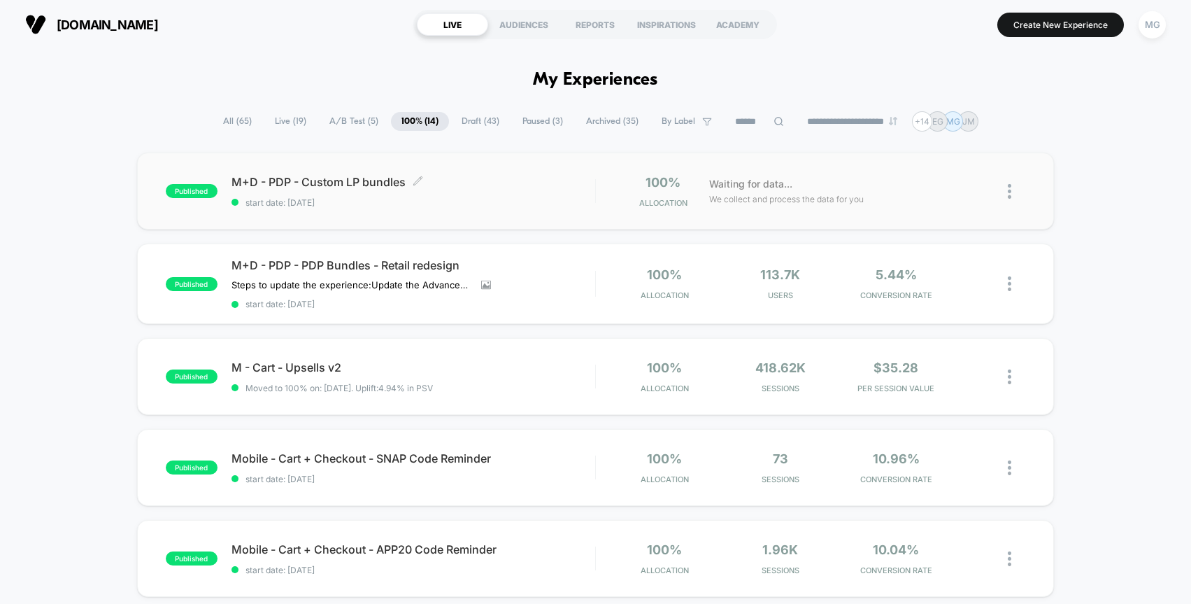
click at [498, 193] on div "M+D - PDP - Custom LP bundles Click to edit experience details Click to edit ex…" at bounding box center [414, 191] width 364 height 33
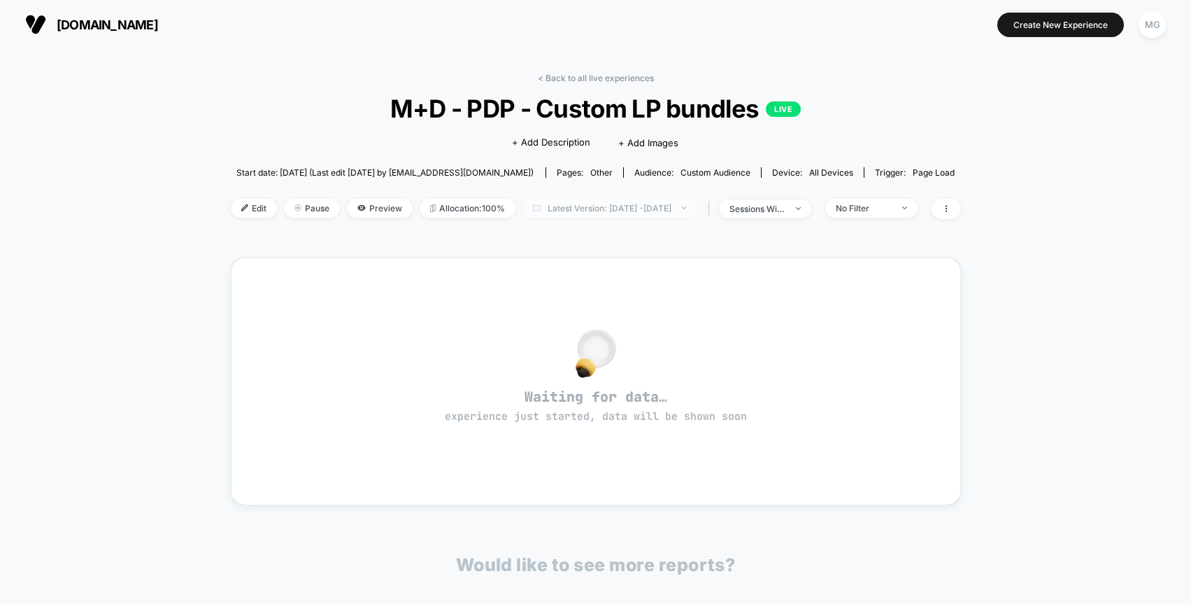
click at [600, 204] on span "Latest Version: [DATE] - [DATE]" at bounding box center [610, 208] width 175 height 19
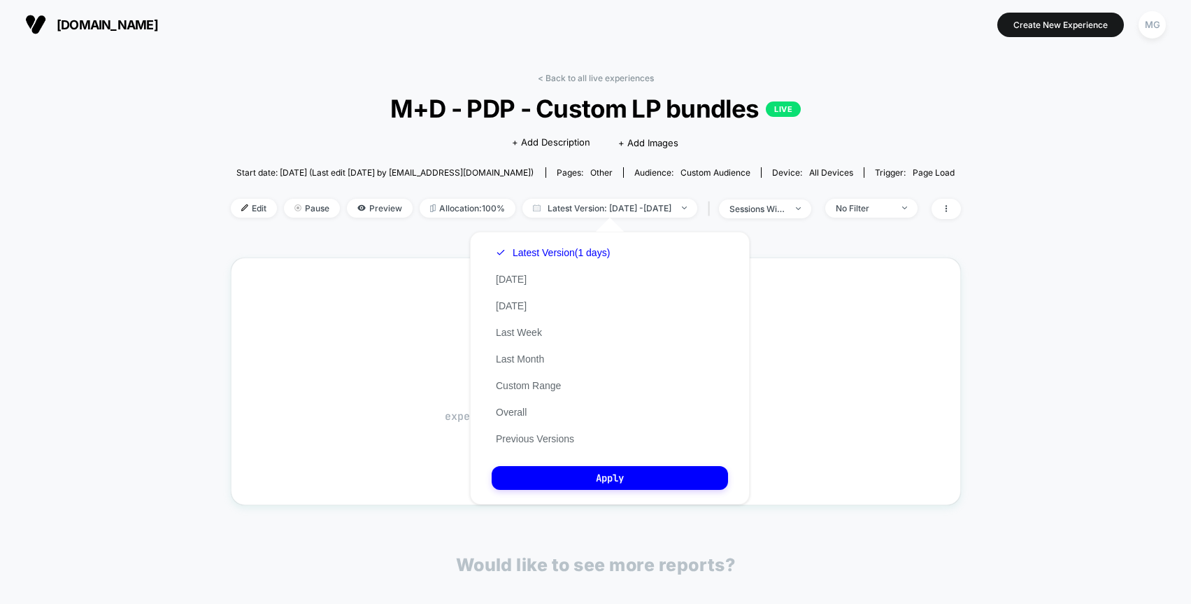
click at [467, 103] on span "M+D - PDP - Custom LP bundles LIVE" at bounding box center [596, 108] width 658 height 29
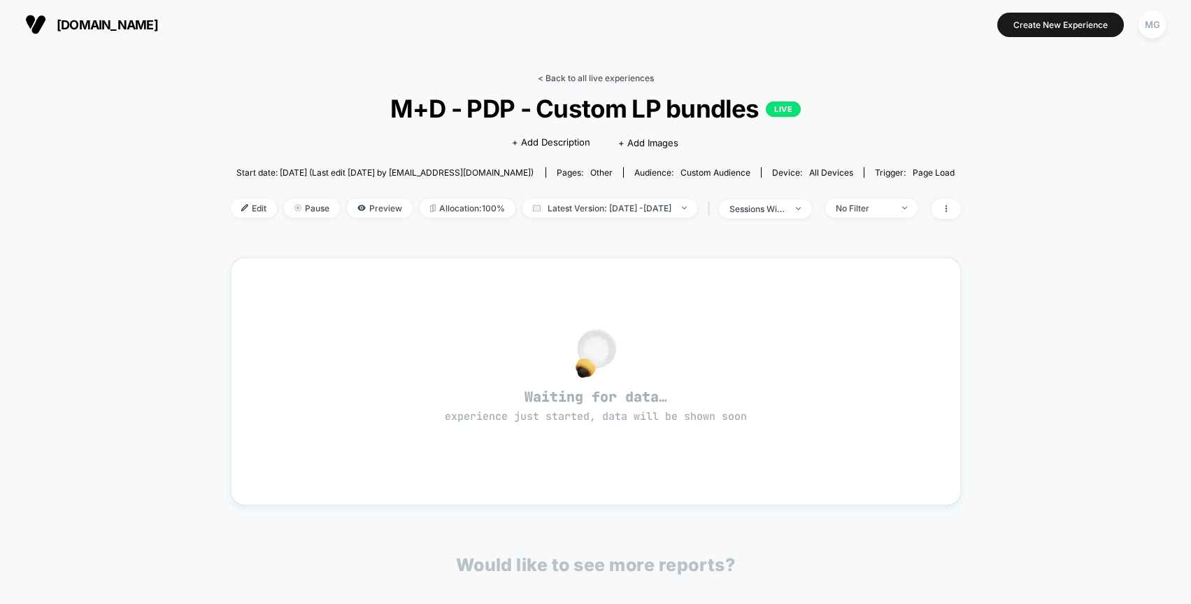
click at [567, 82] on link "< Back to all live experiences" at bounding box center [596, 78] width 116 height 10
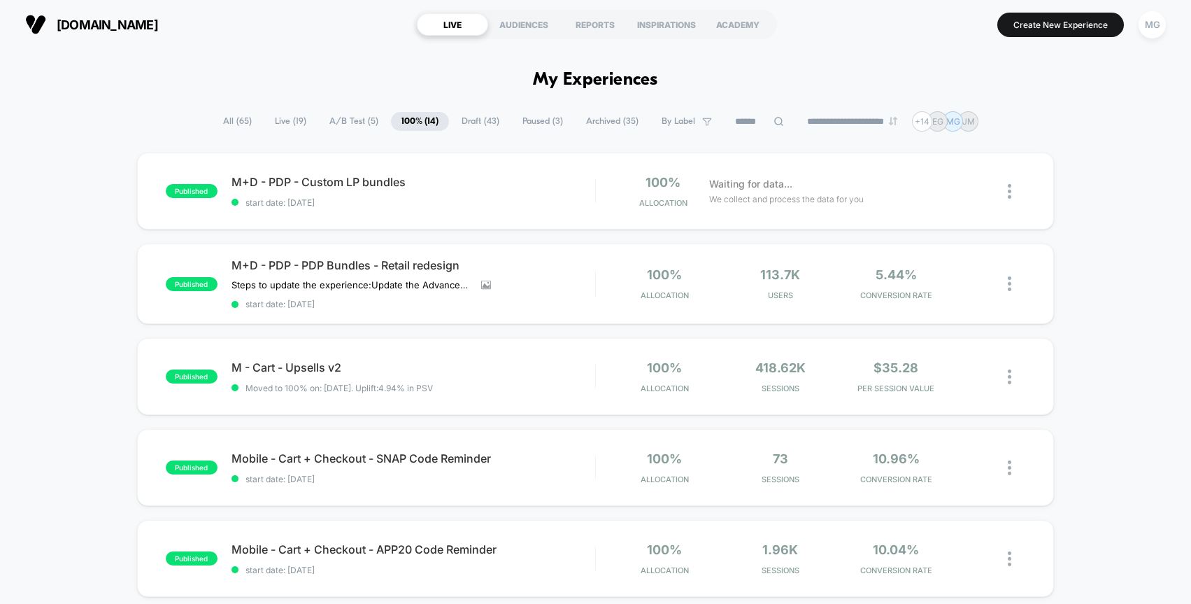
click at [349, 122] on span "A/B Test ( 5 )" at bounding box center [354, 121] width 70 height 19
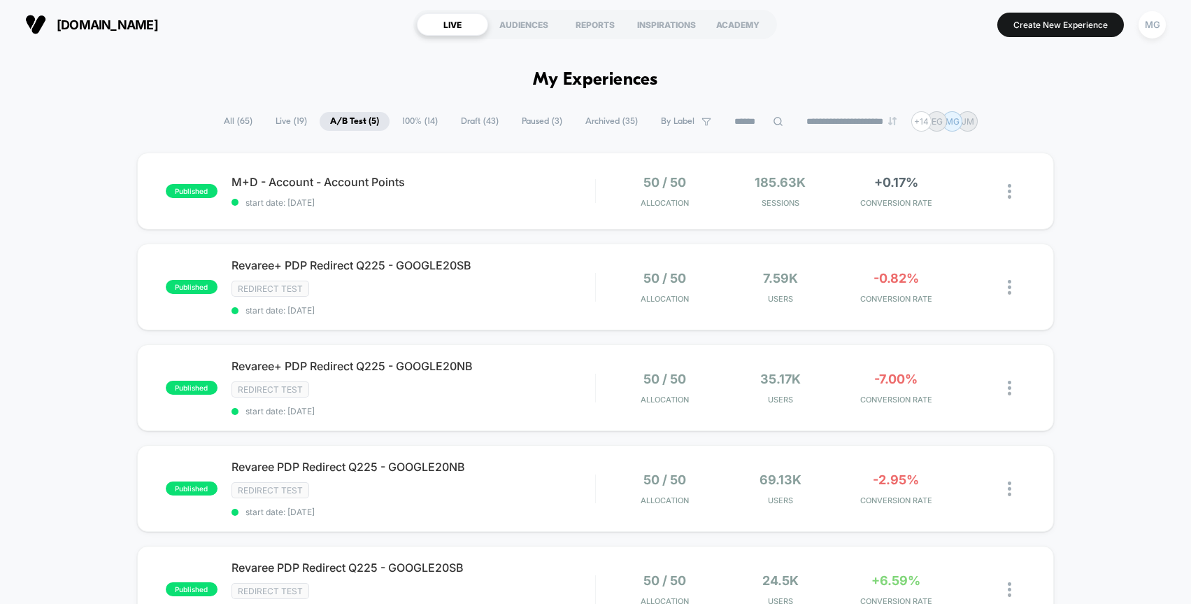
click at [285, 122] on span "Live ( 19 )" at bounding box center [291, 121] width 52 height 19
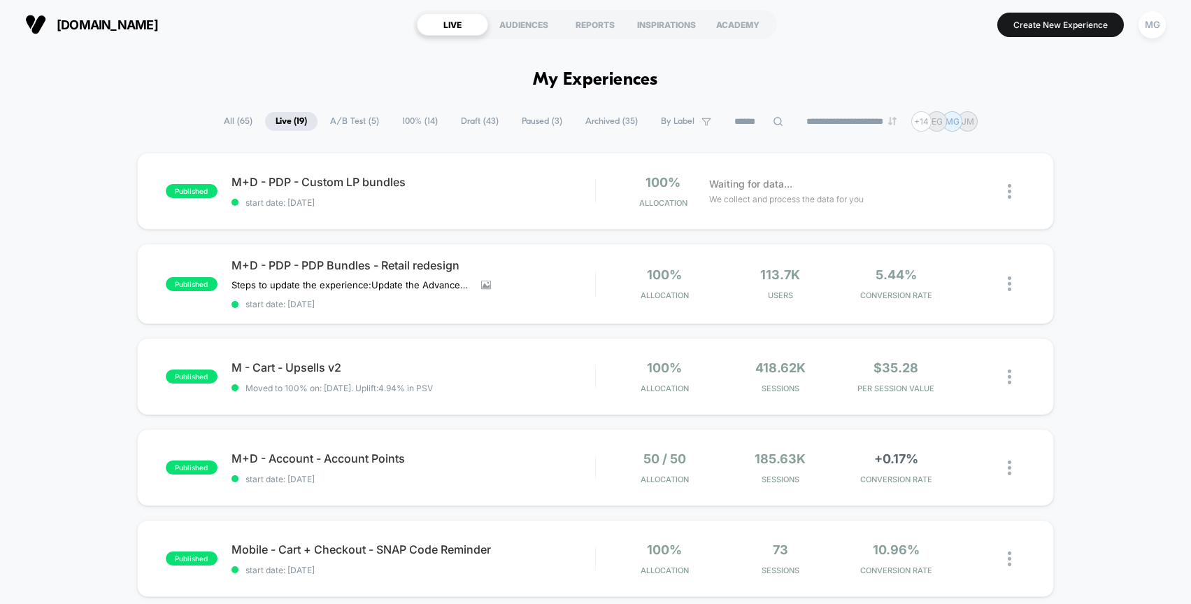
click at [241, 121] on span "All ( 65 )" at bounding box center [238, 121] width 50 height 19
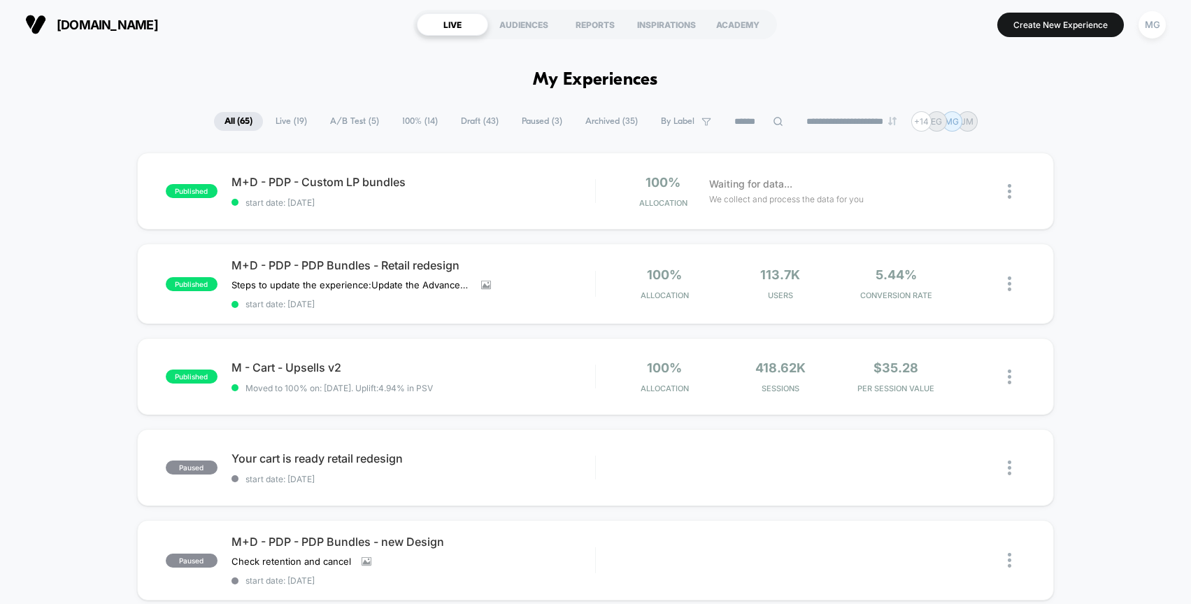
click at [417, 122] on span "100% ( 14 )" at bounding box center [420, 121] width 57 height 19
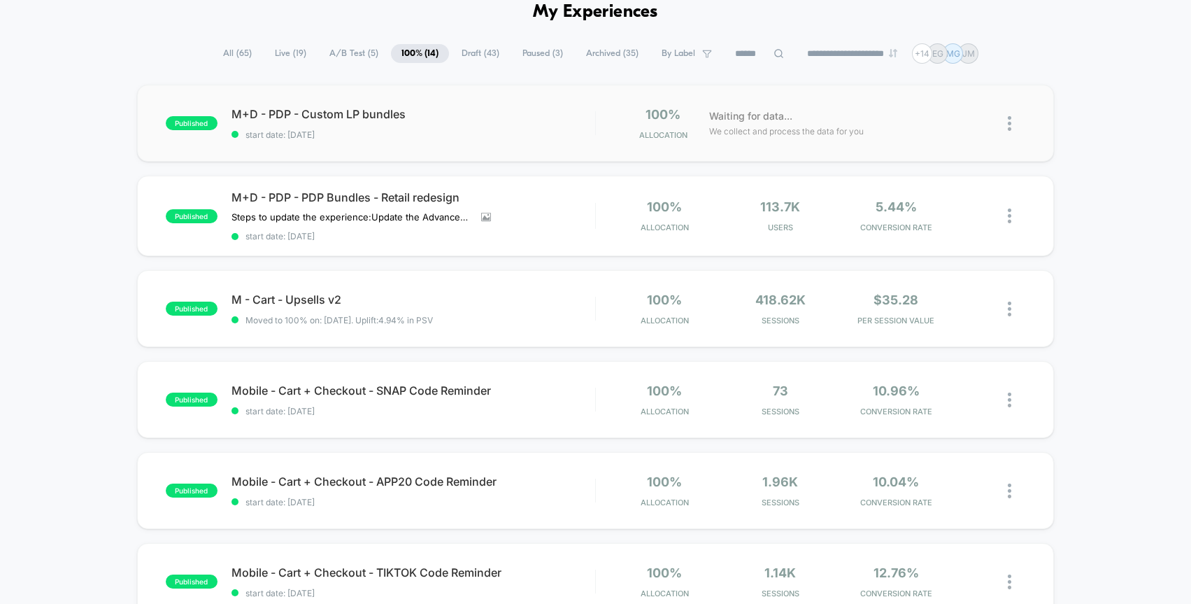
scroll to position [69, 0]
click at [314, 113] on span "M+D - PDP - Custom LP bundles Click to edit experience details" at bounding box center [414, 113] width 364 height 14
click at [314, 113] on html "**********" at bounding box center [595, 302] width 1191 height 604
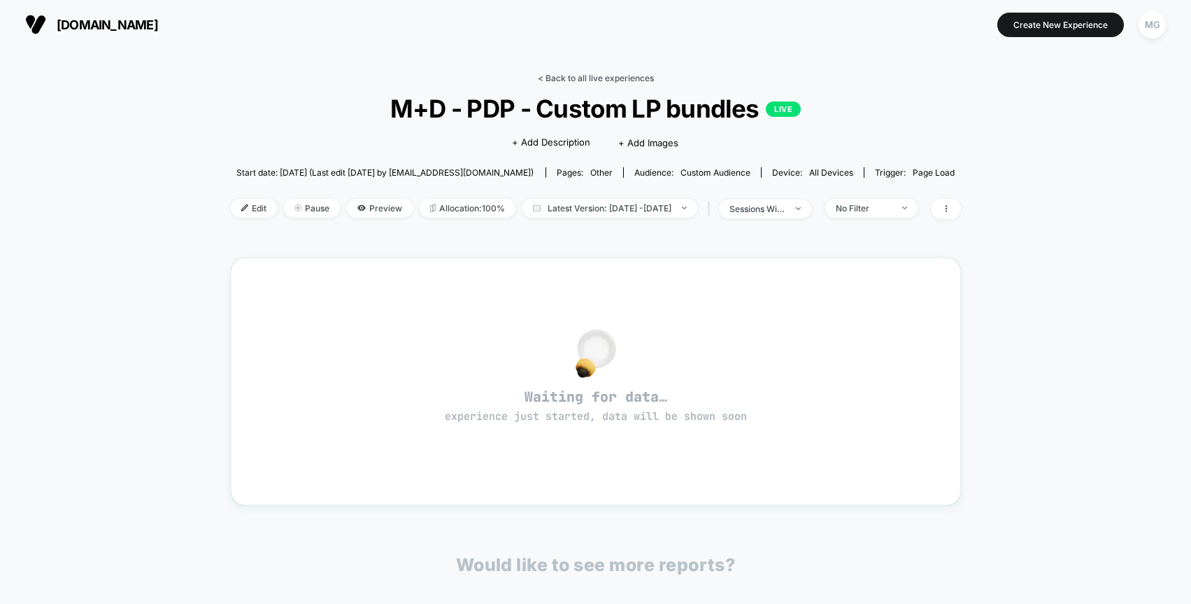
click at [603, 73] on link "< Back to all live experiences" at bounding box center [596, 78] width 116 height 10
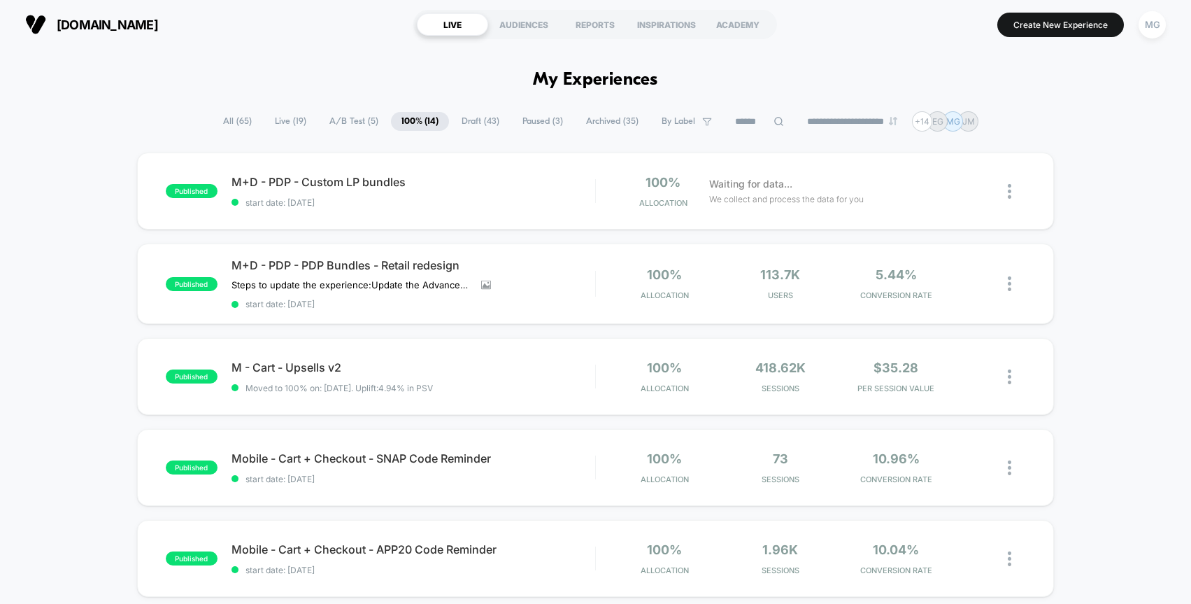
click at [745, 118] on input at bounding box center [760, 121] width 70 height 17
paste input "**********"
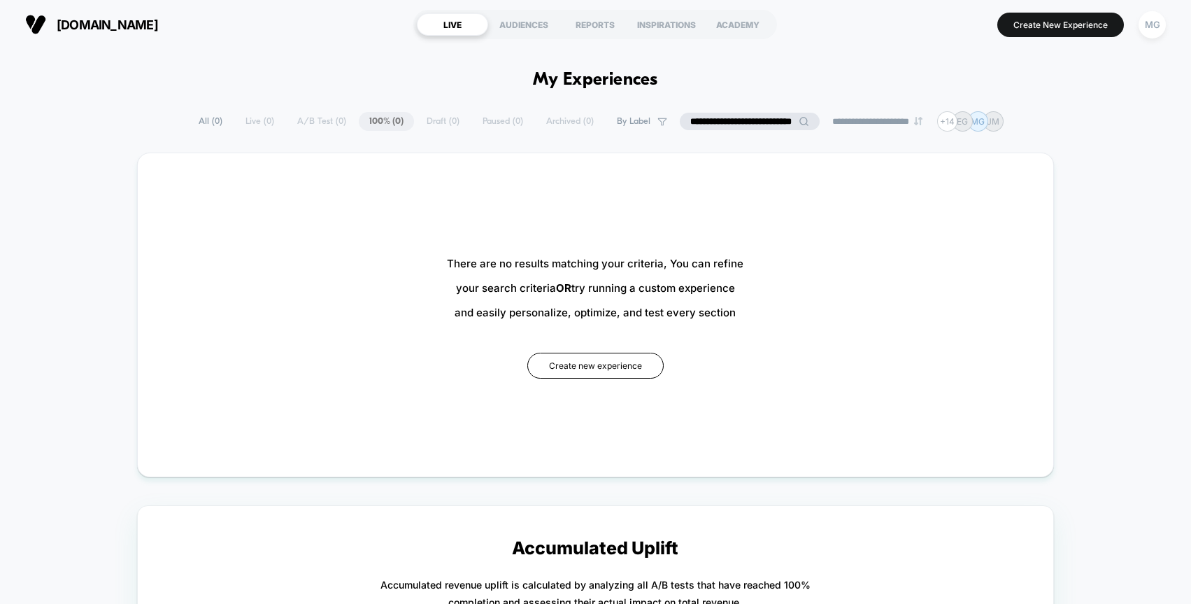
click at [751, 117] on input "**********" at bounding box center [750, 121] width 140 height 17
type input "*********"
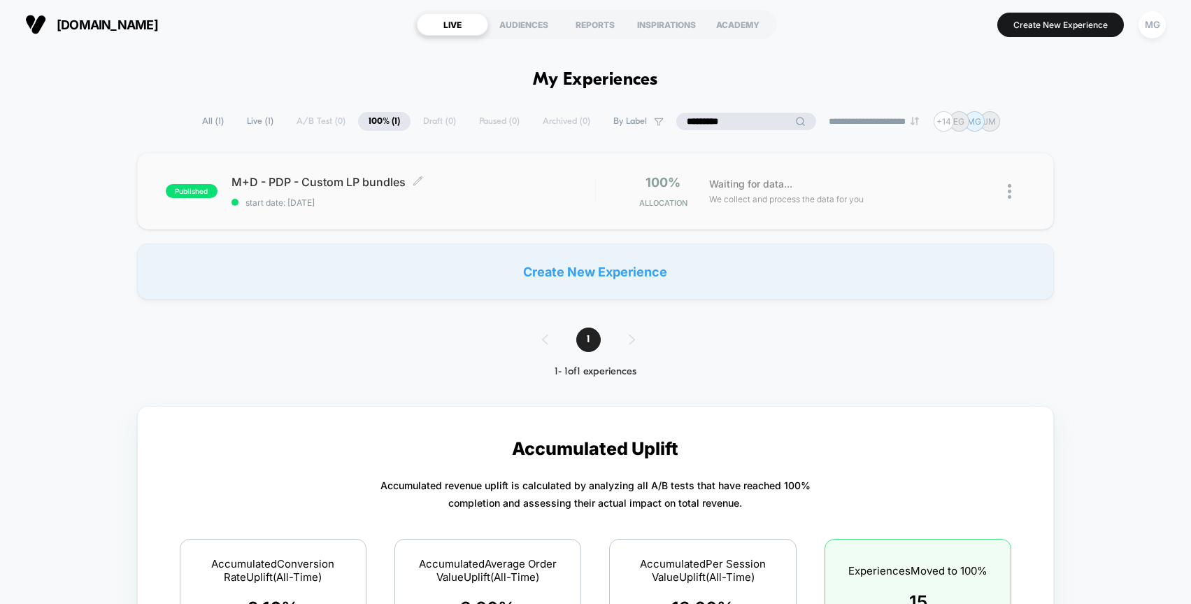
click at [352, 179] on span "M+D - PDP - Custom LP bundles Click to edit experience details" at bounding box center [414, 182] width 364 height 14
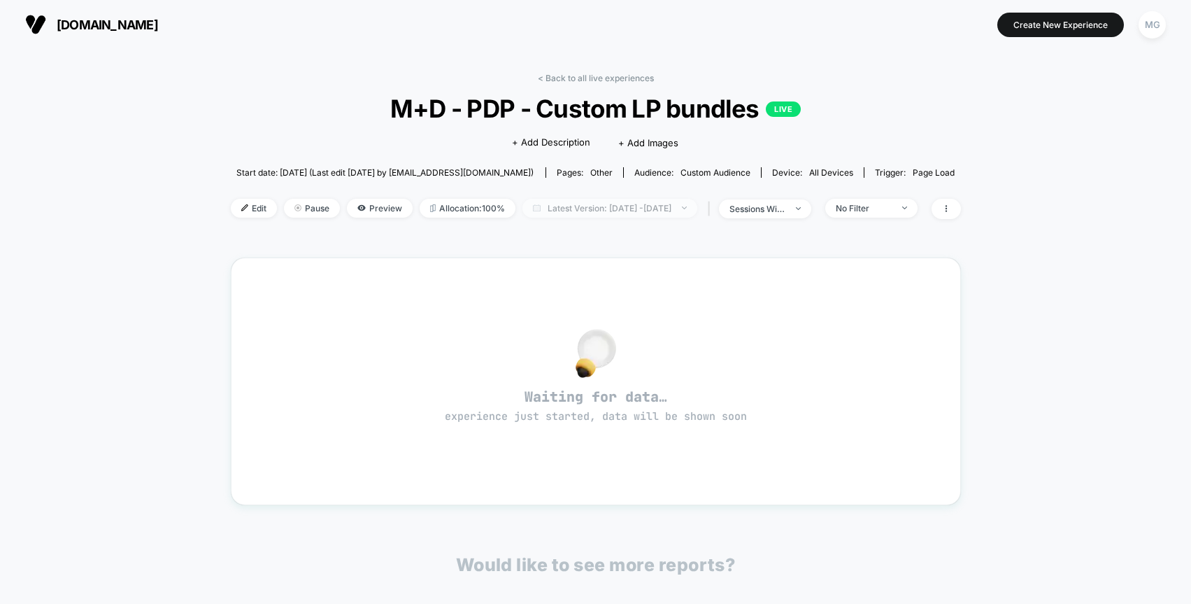
click at [574, 208] on span "Latest Version: [DATE] - [DATE]" at bounding box center [610, 208] width 175 height 19
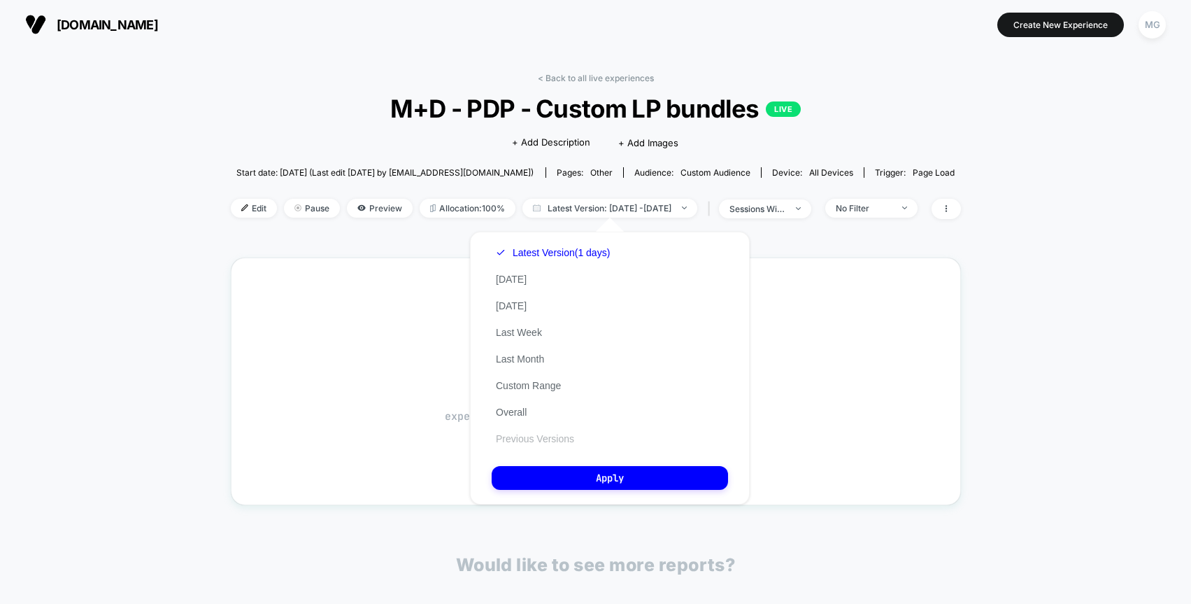
click at [555, 440] on button "Previous Versions" at bounding box center [535, 438] width 87 height 13
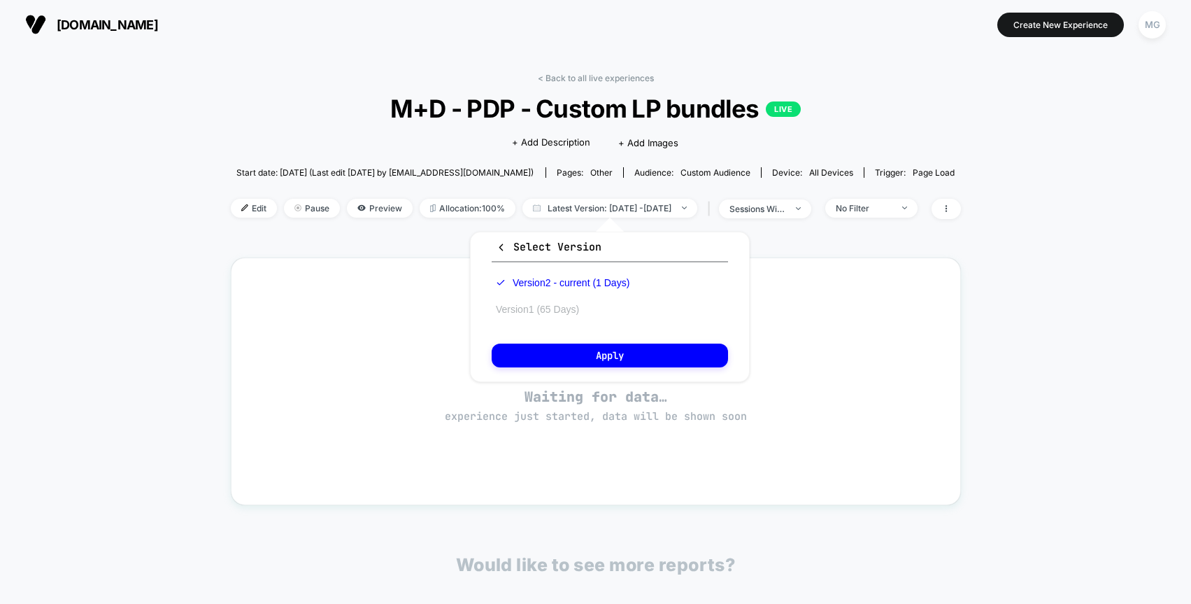
click at [560, 304] on button "Version 1 (65 Days)" at bounding box center [538, 309] width 92 height 13
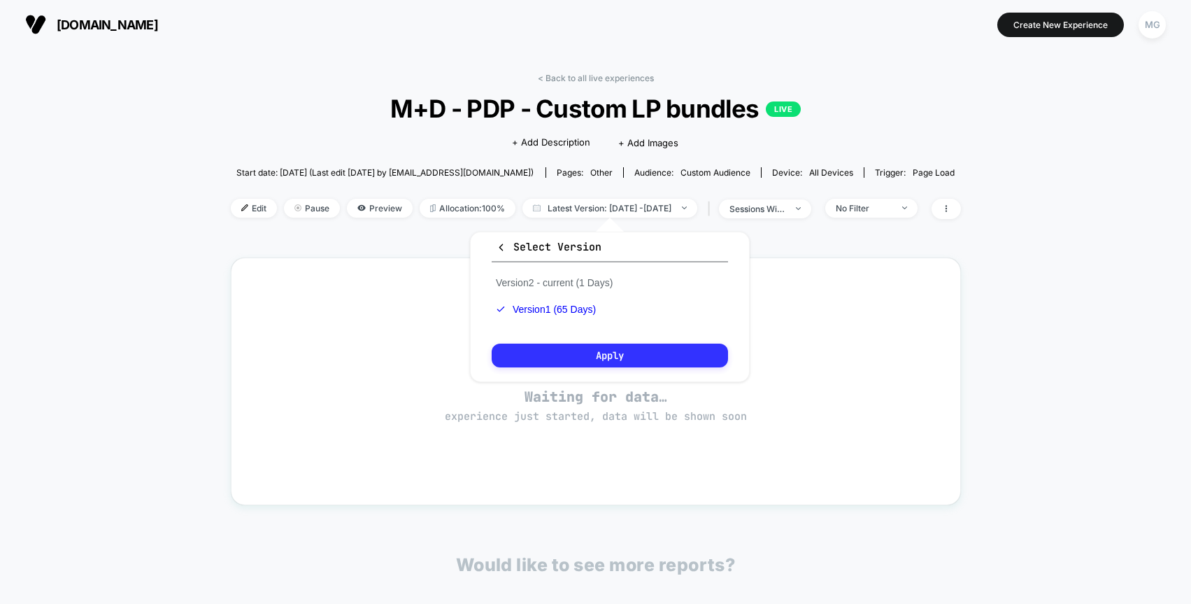
click at [601, 353] on button "Apply" at bounding box center [610, 356] width 236 height 24
